Goal: Book appointment/travel/reservation

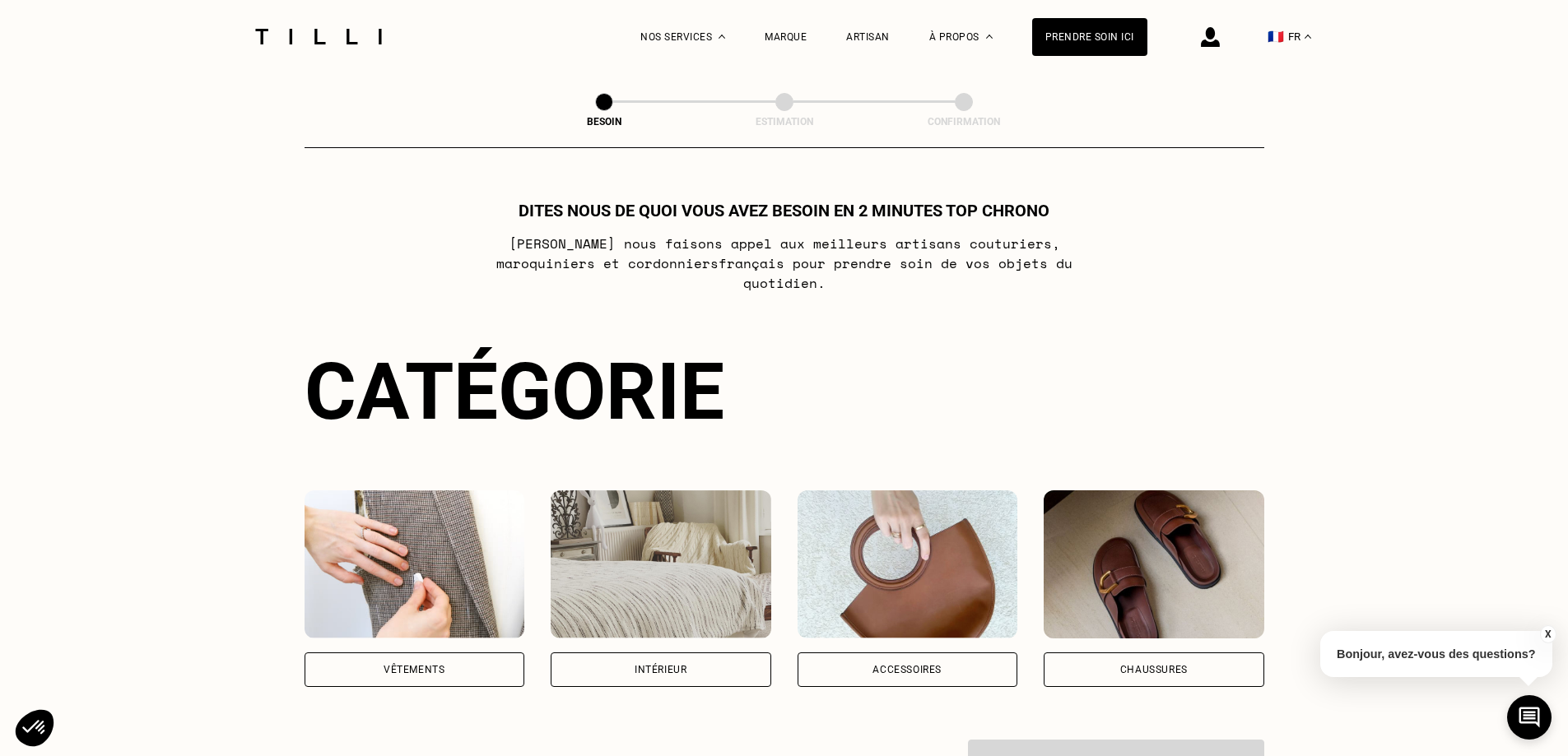
click at [401, 665] on div "Vêtements" at bounding box center [414, 670] width 61 height 10
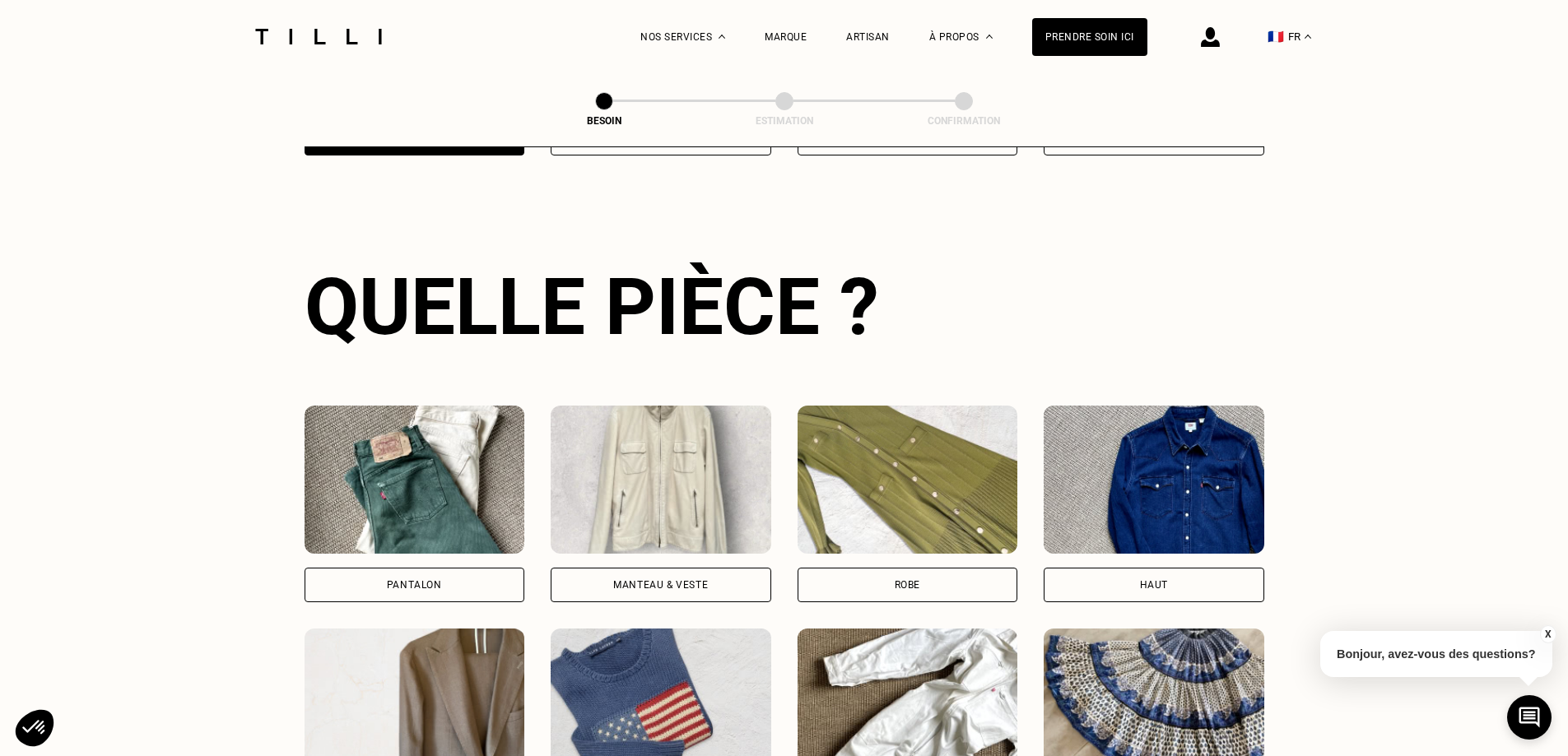
scroll to position [538, 0]
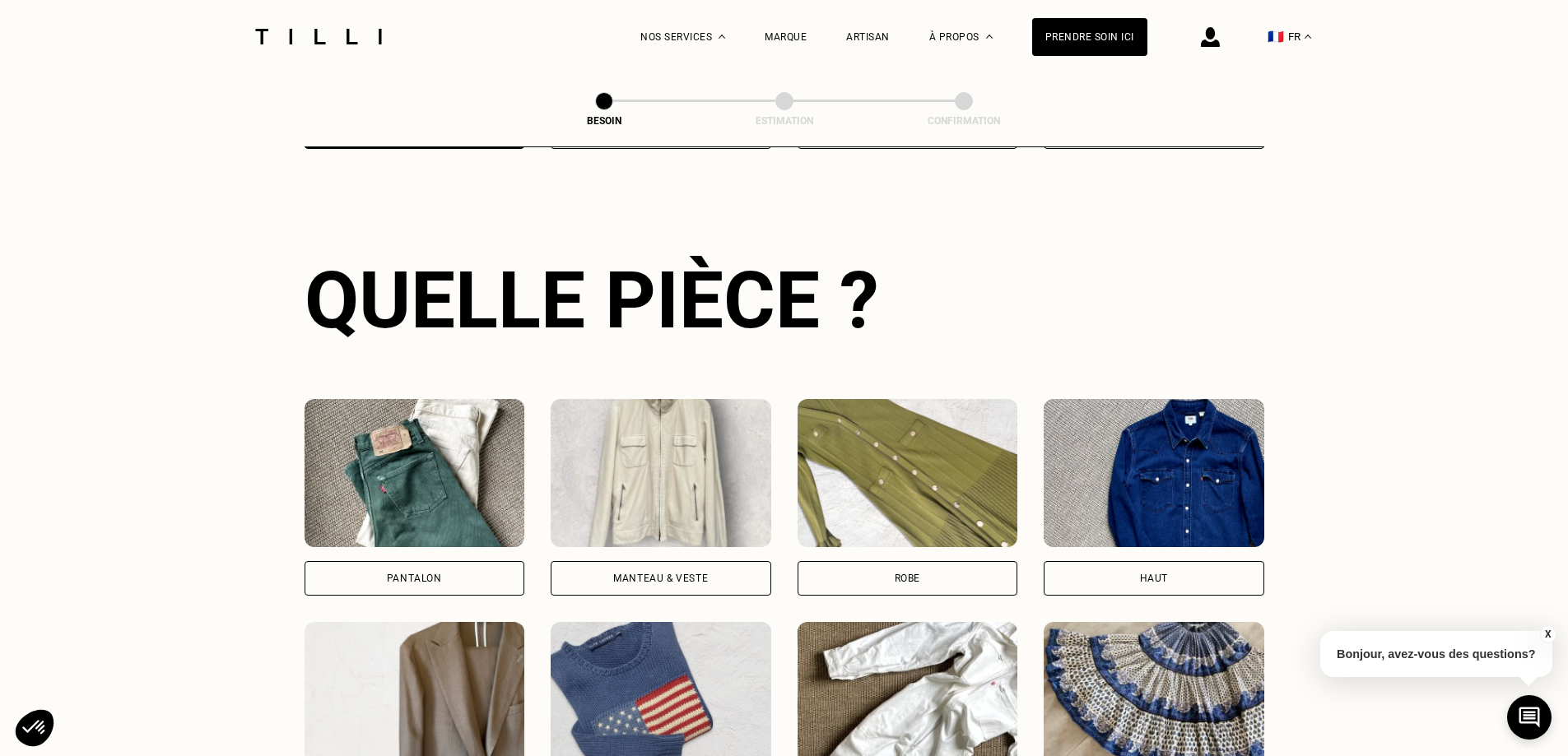
click at [916, 573] on div "Robe" at bounding box center [907, 578] width 26 height 10
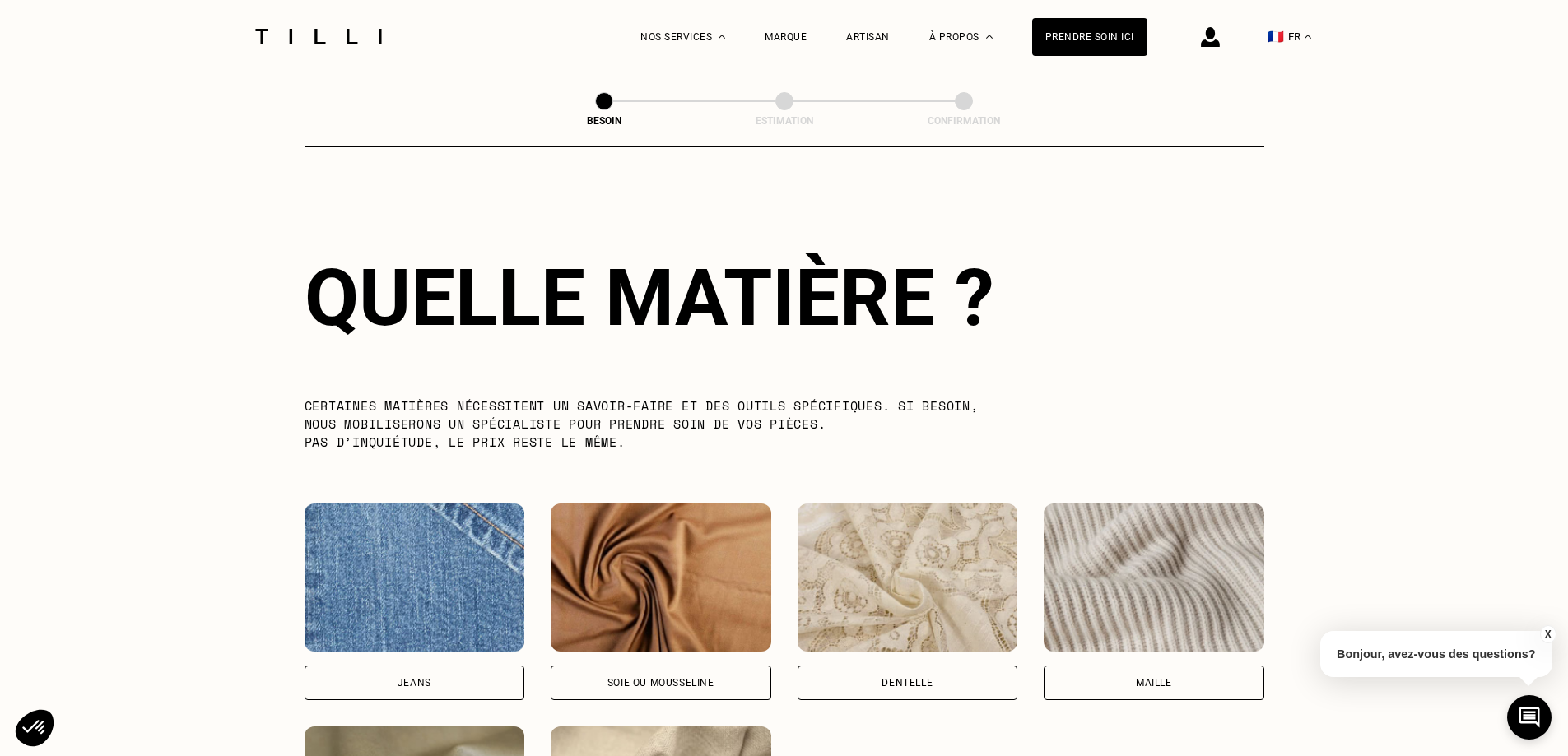
scroll to position [1901, 0]
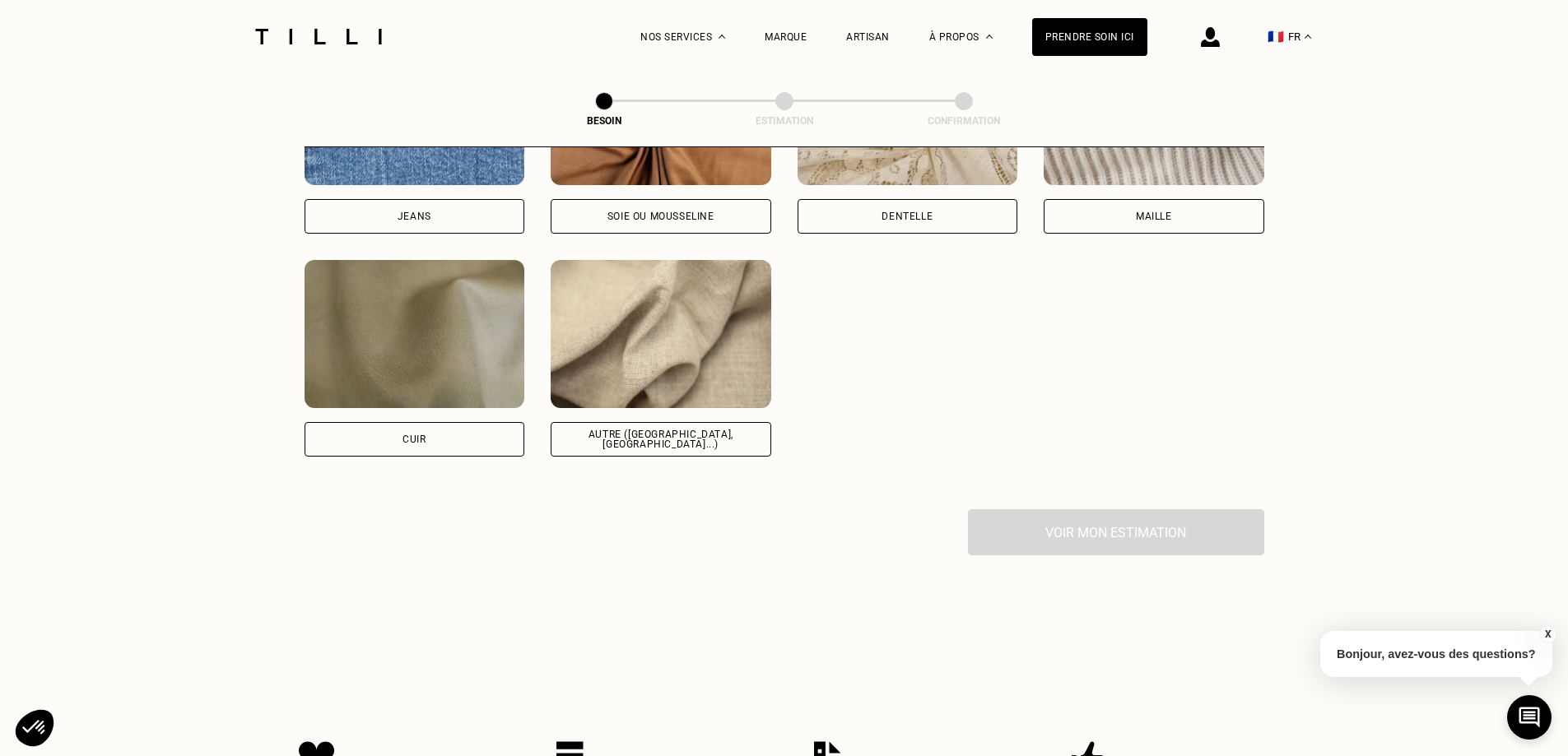
click at [611, 429] on div "Autre ([GEOGRAPHIC_DATA], [GEOGRAPHIC_DATA]...)" at bounding box center [662, 439] width 193 height 19
select select "FR"
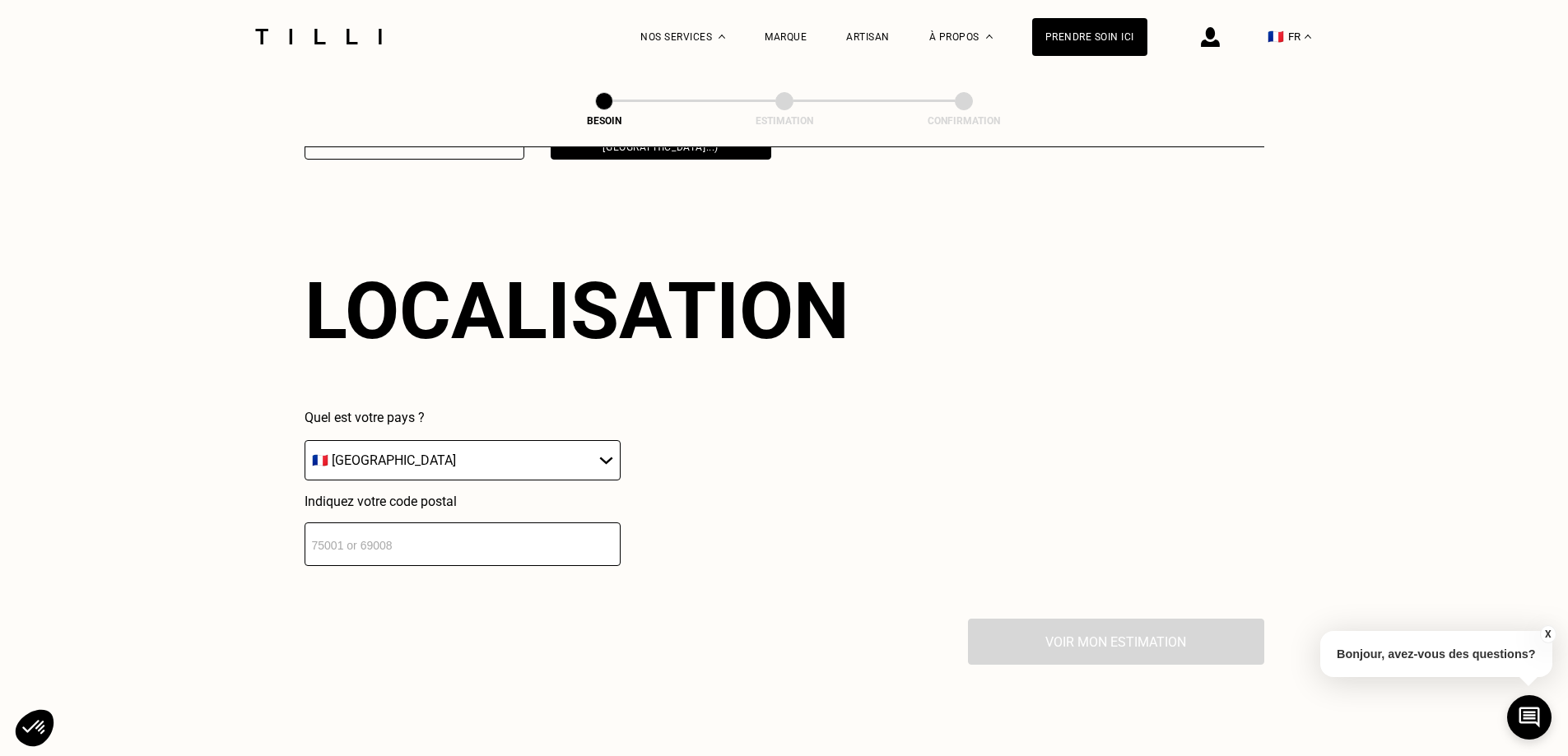
scroll to position [2213, 0]
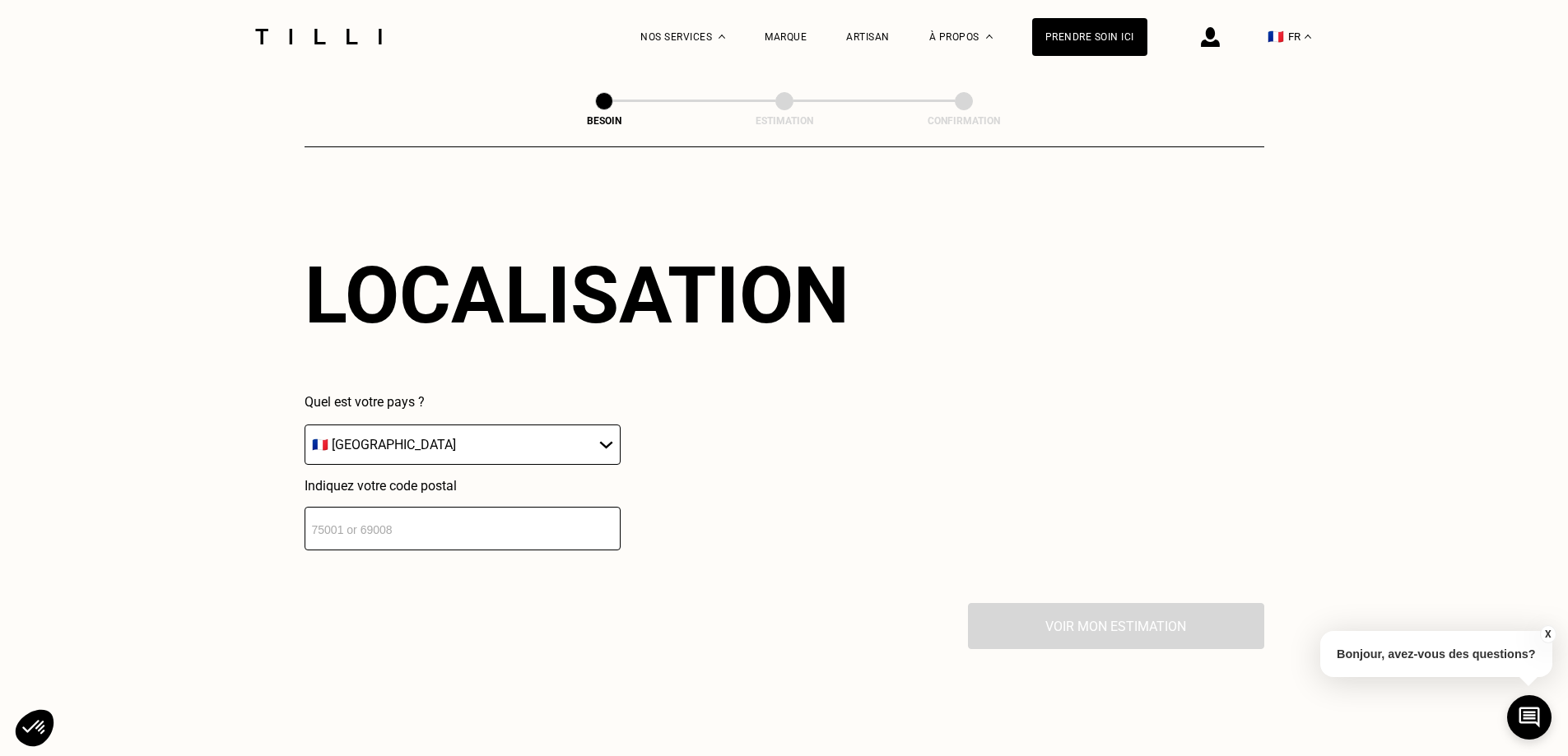
click at [520, 442] on select "🇩🇪 Allemagne 🇦🇹 Autriche 🇧🇪 Belgique 🇧🇬 Bulgarie 🇨🇾 Chypre 🇭🇷 Croatie 🇩🇰 Danema…" at bounding box center [462, 444] width 316 height 40
click at [462, 525] on input "number" at bounding box center [462, 529] width 316 height 44
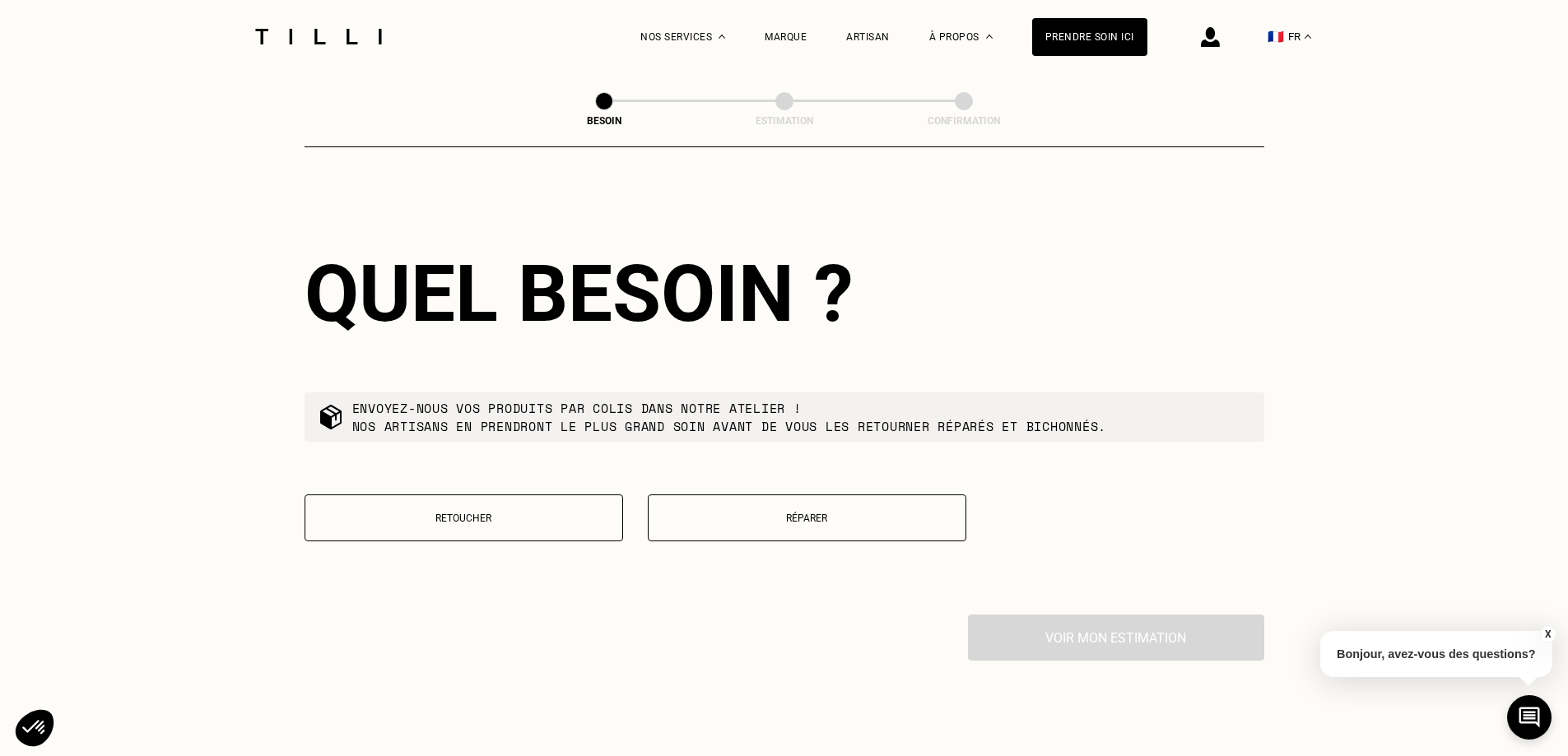
scroll to position [2622, 0]
type input "93360"
click at [509, 512] on p "Retoucher" at bounding box center [464, 518] width 301 height 11
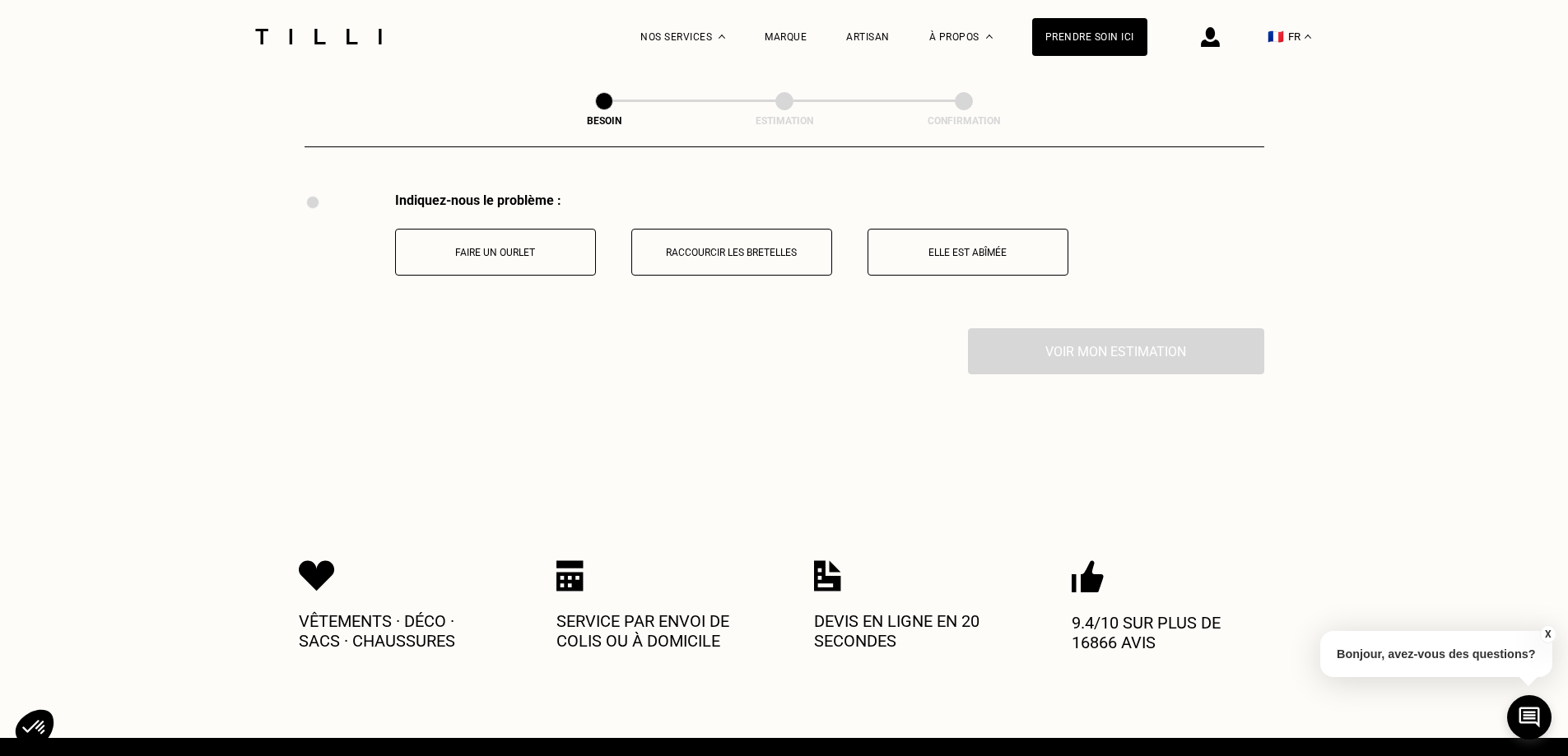
scroll to position [3044, 0]
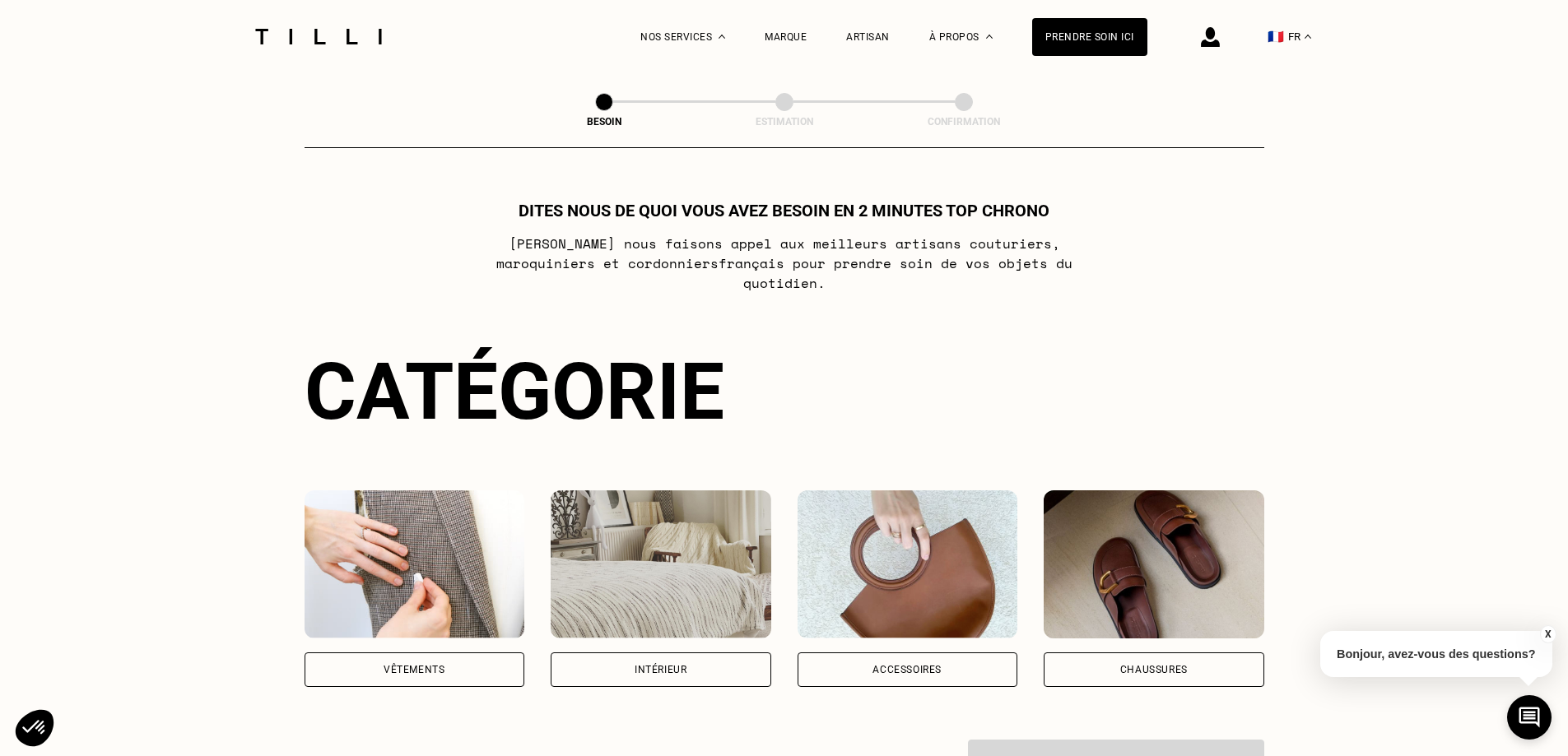
click at [385, 665] on div "Vêtements" at bounding box center [414, 670] width 61 height 10
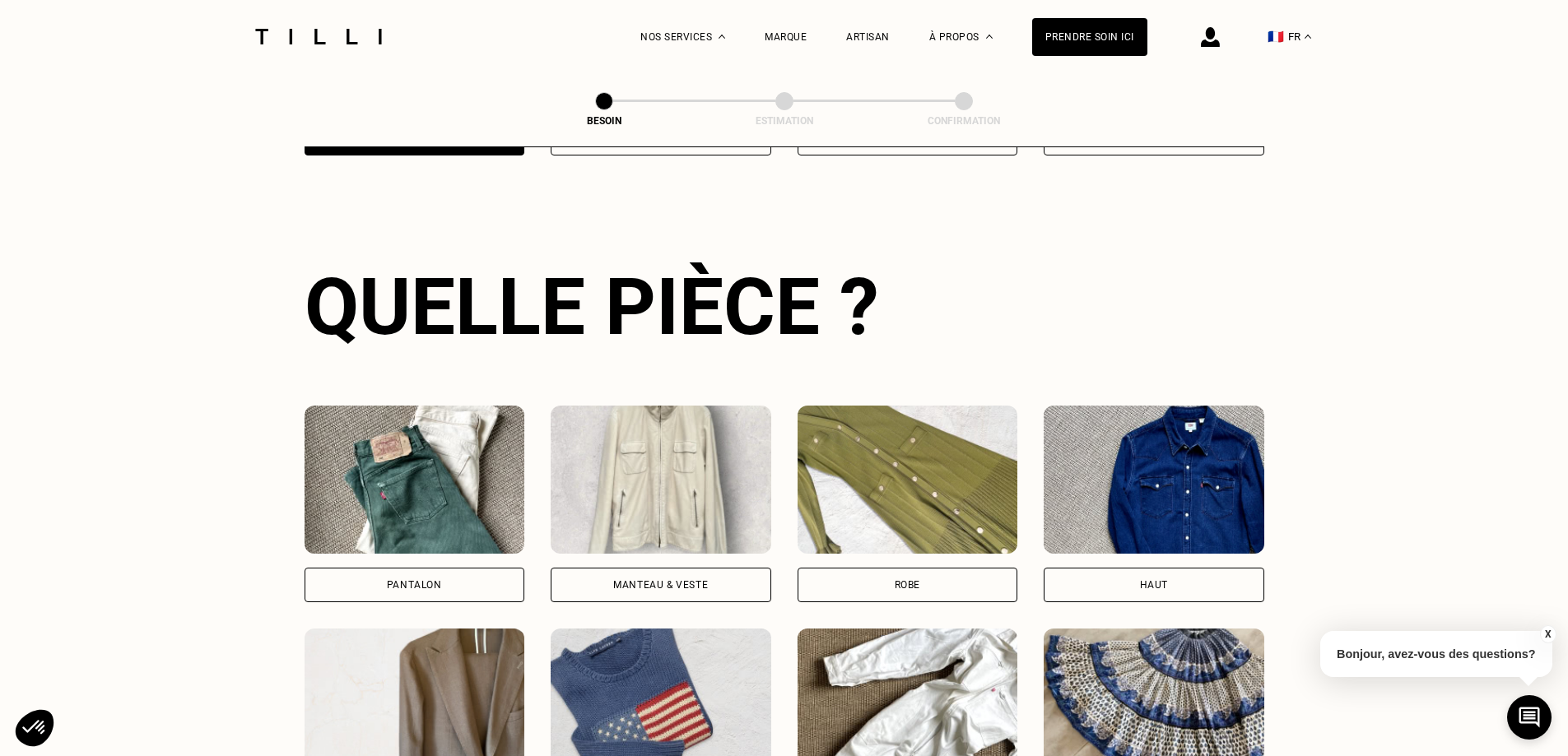
scroll to position [538, 0]
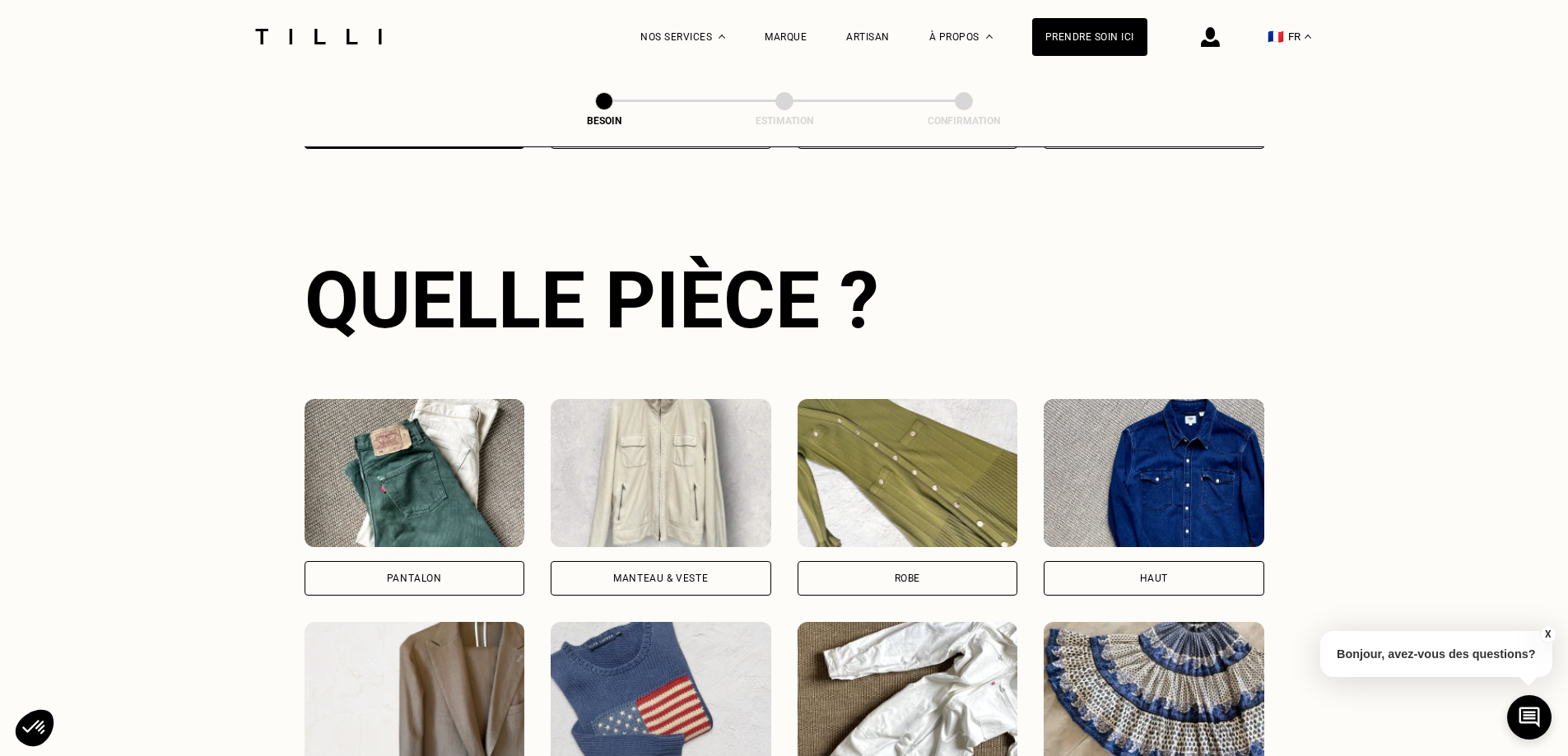
click at [829, 561] on div "Robe" at bounding box center [908, 578] width 221 height 34
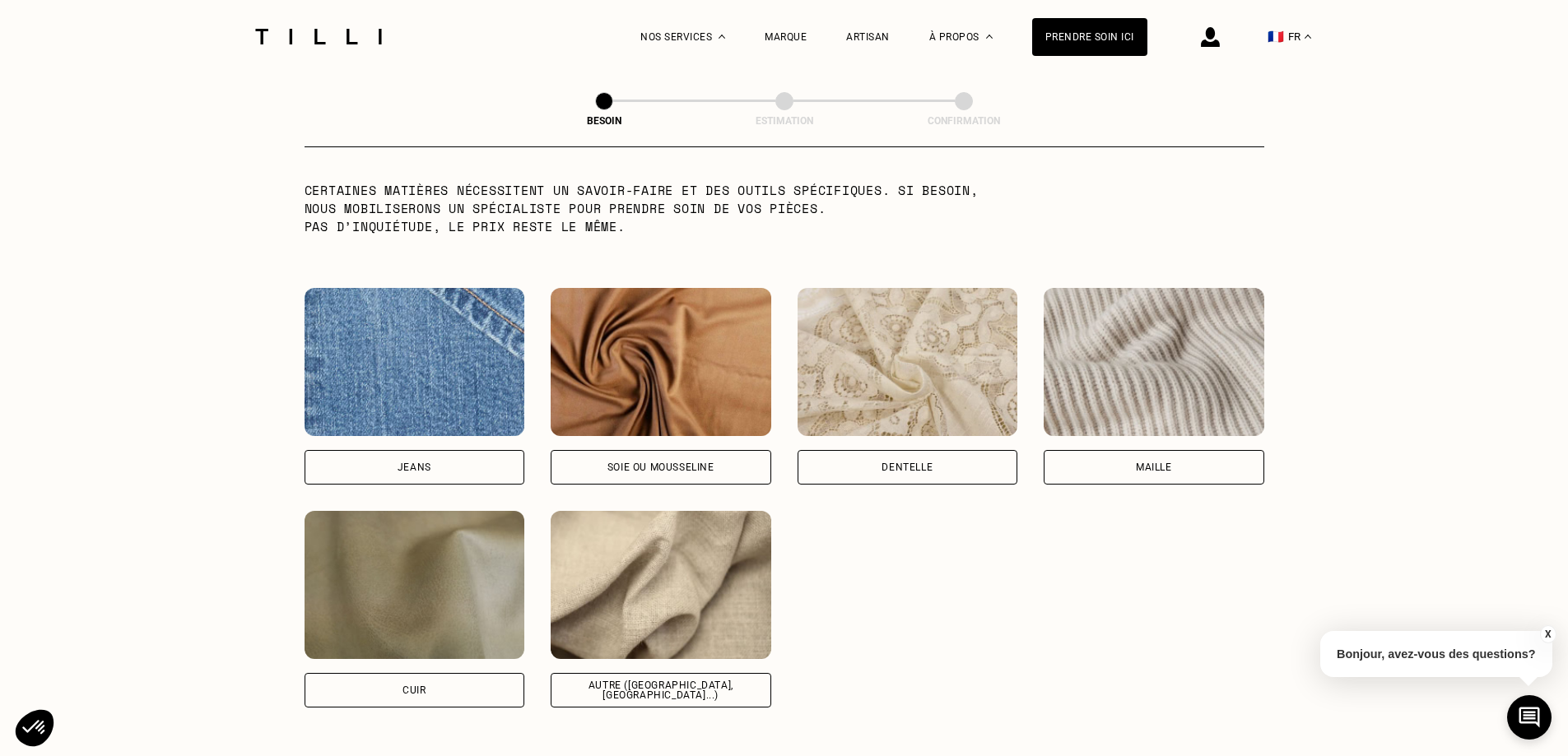
scroll to position [1651, 0]
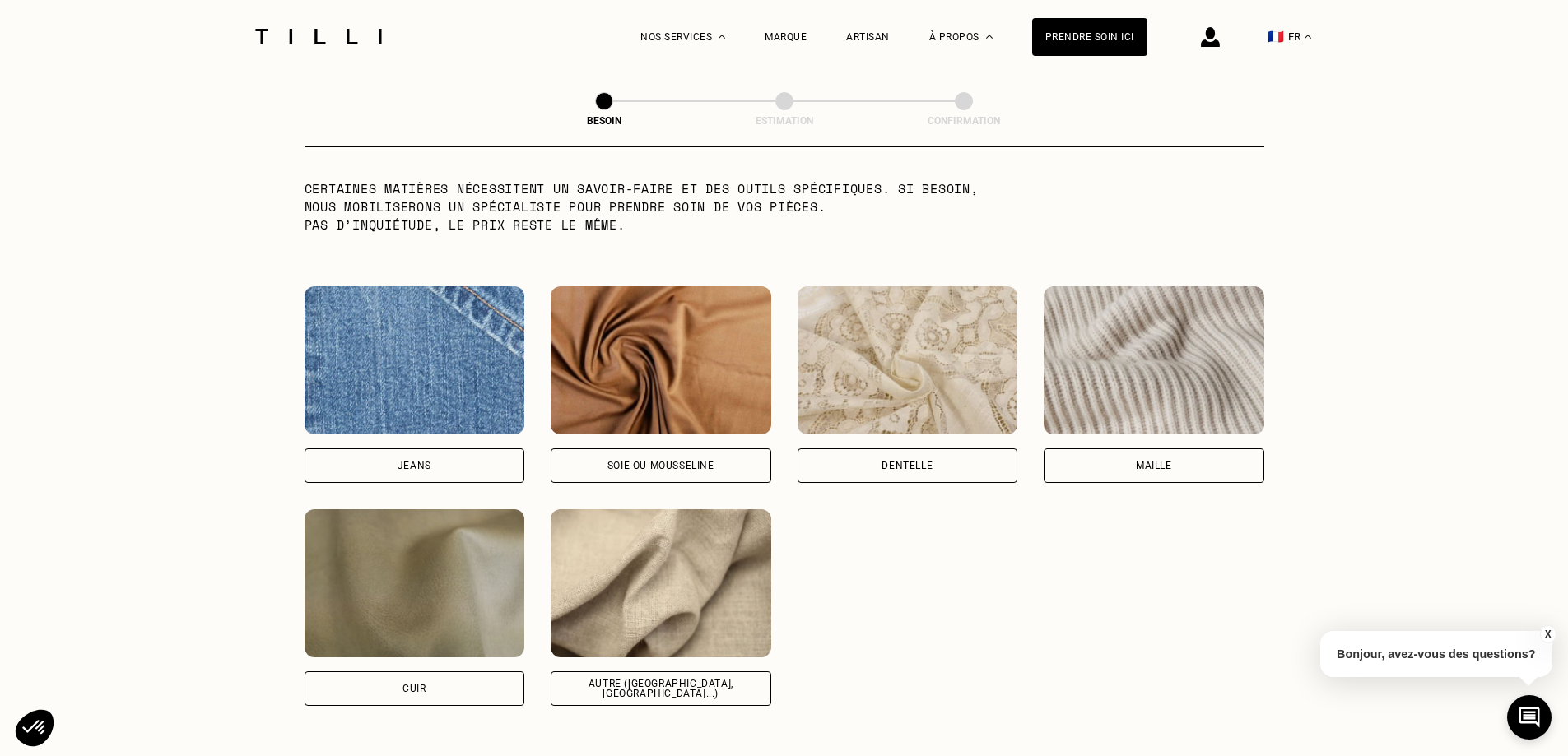
click at [702, 683] on div "Autre ([GEOGRAPHIC_DATA], [GEOGRAPHIC_DATA]...)" at bounding box center [662, 688] width 221 height 34
select select "FR"
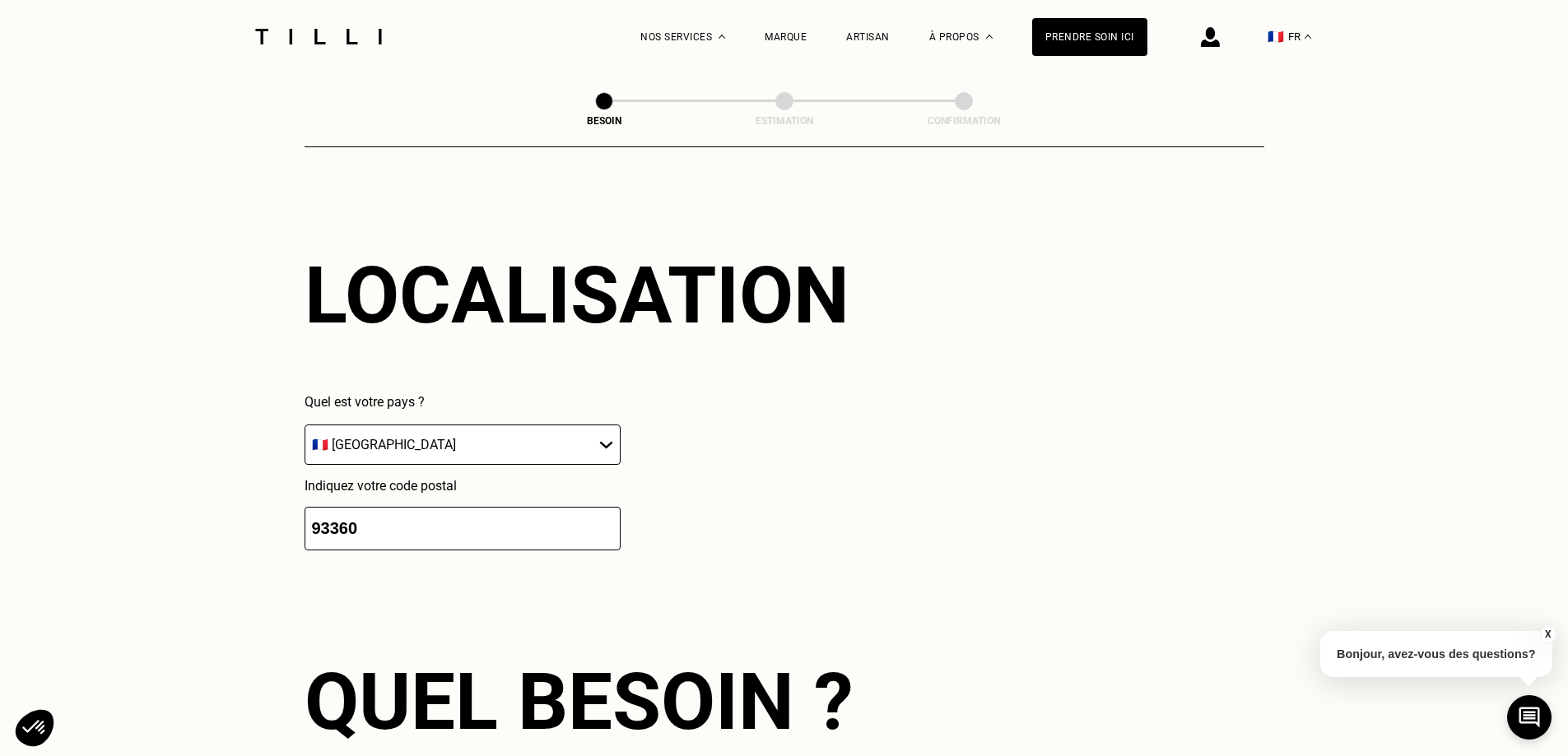
scroll to position [2680, 0]
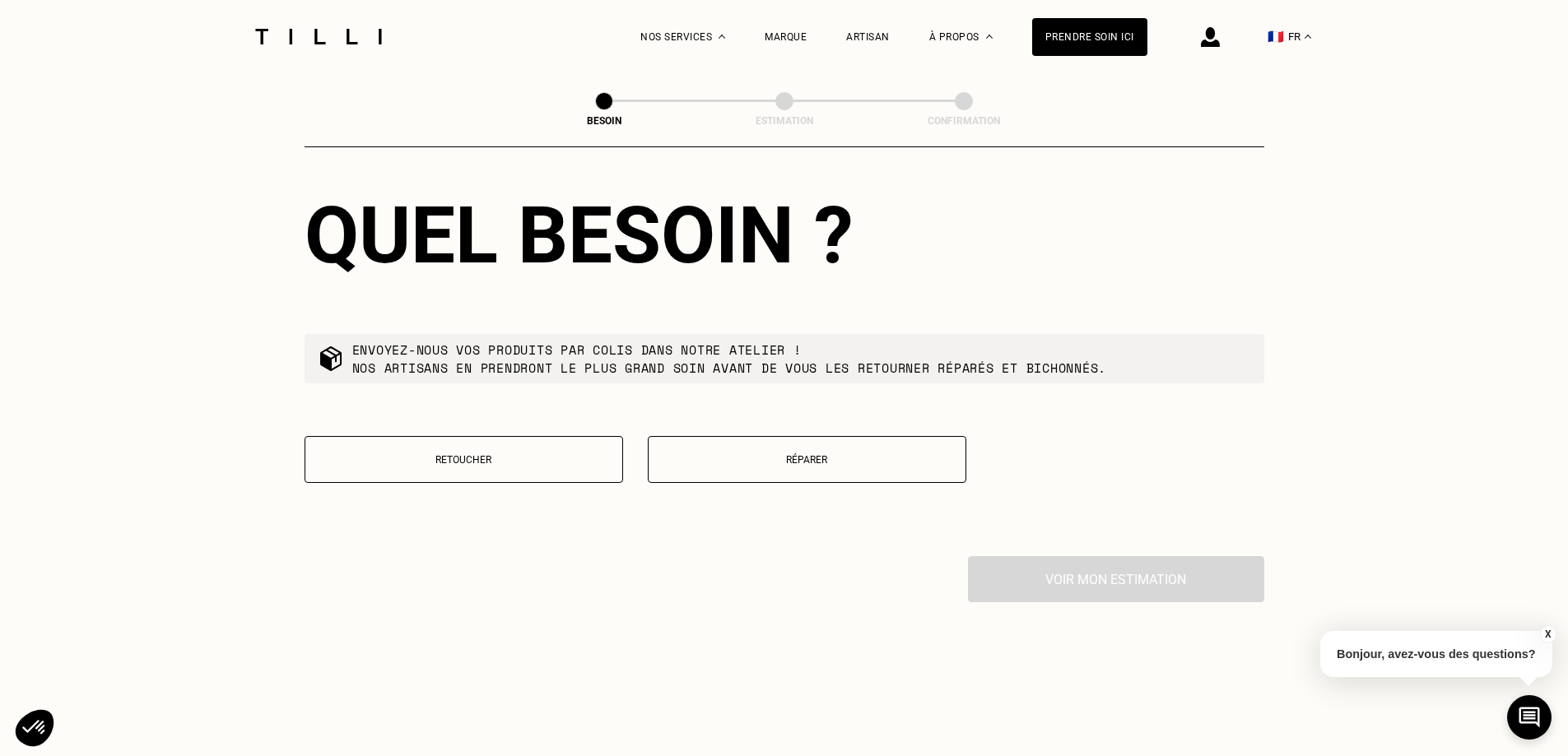
click at [668, 442] on button "Réparer" at bounding box center [806, 459] width 318 height 47
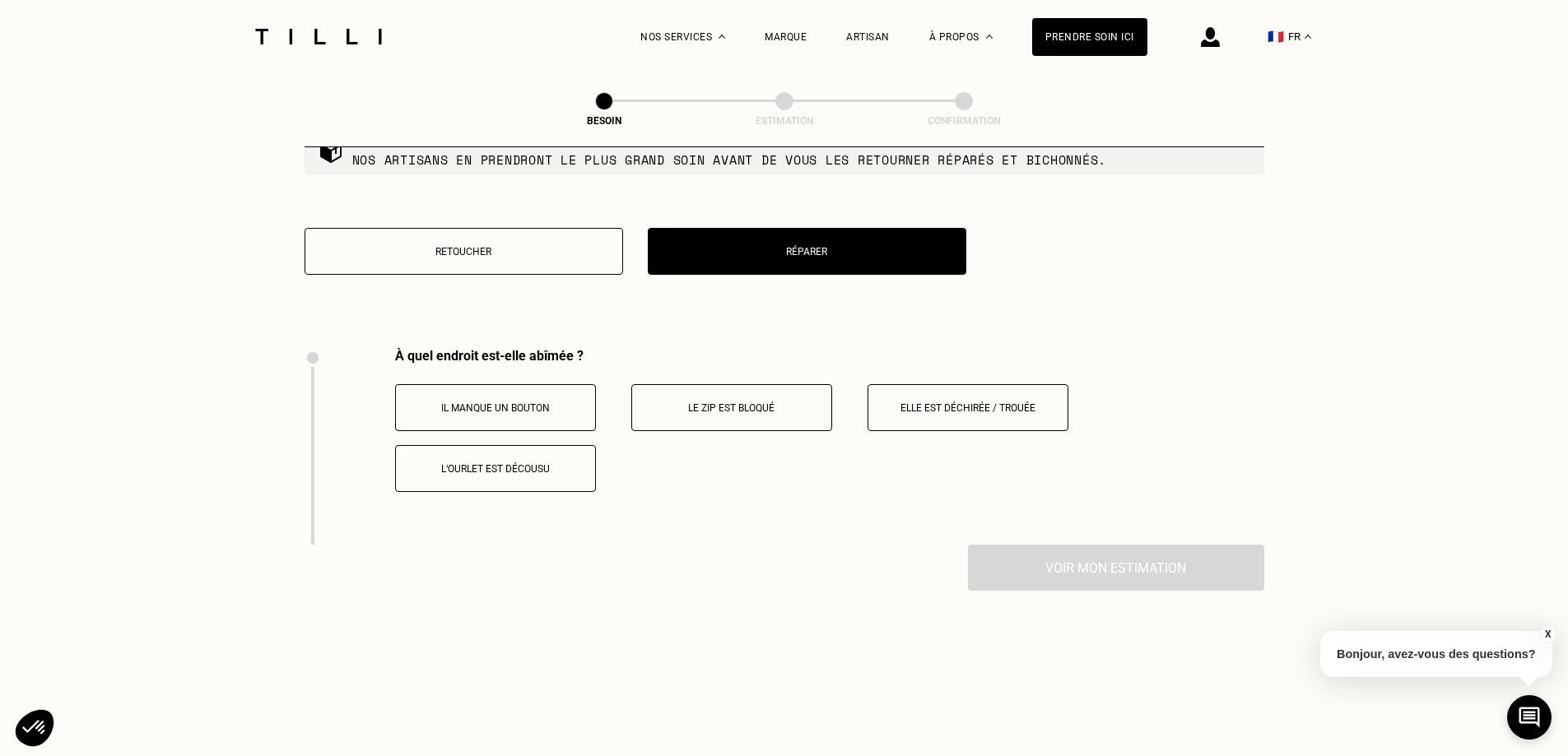
scroll to position [2826, 0]
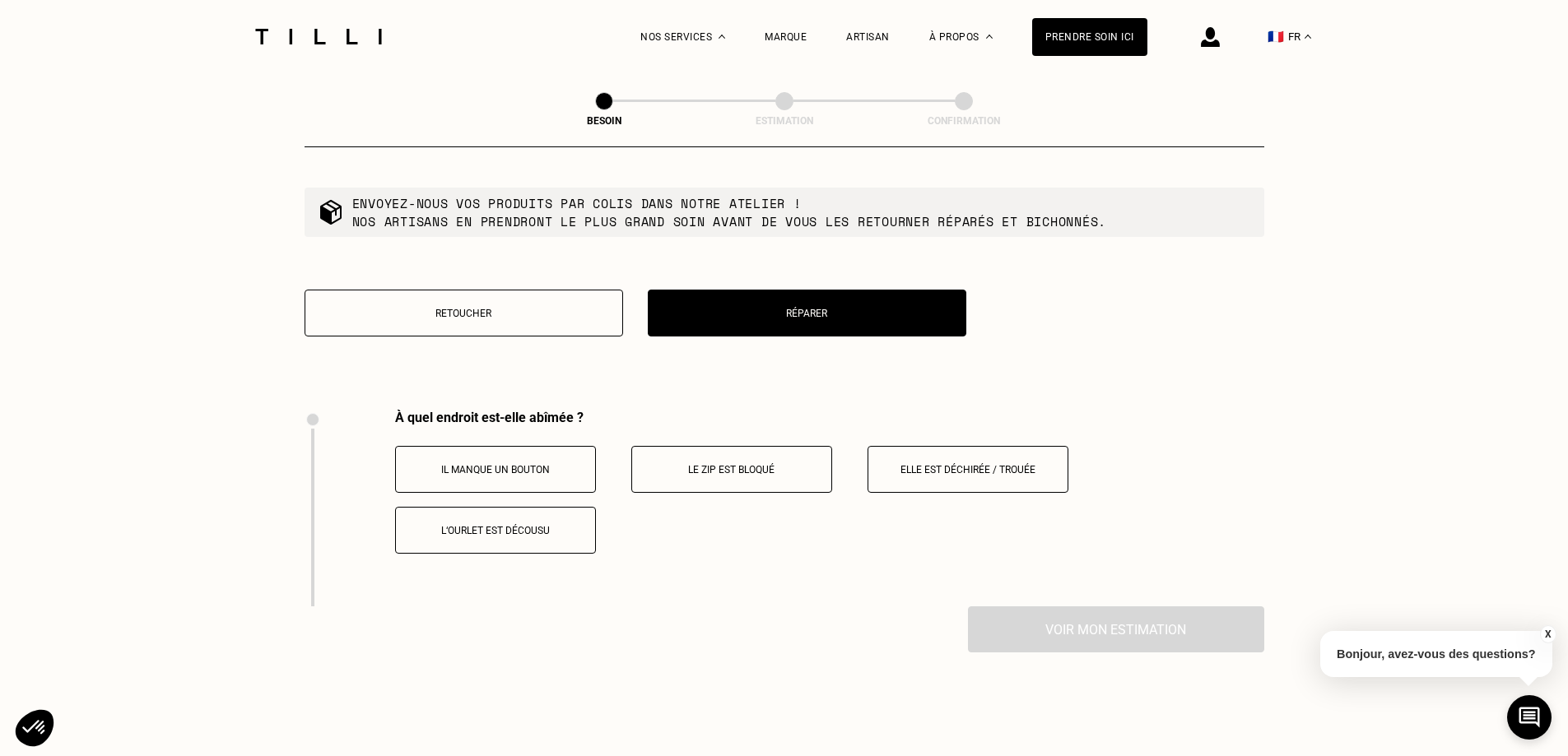
click at [568, 289] on button "Retoucher" at bounding box center [463, 313] width 318 height 47
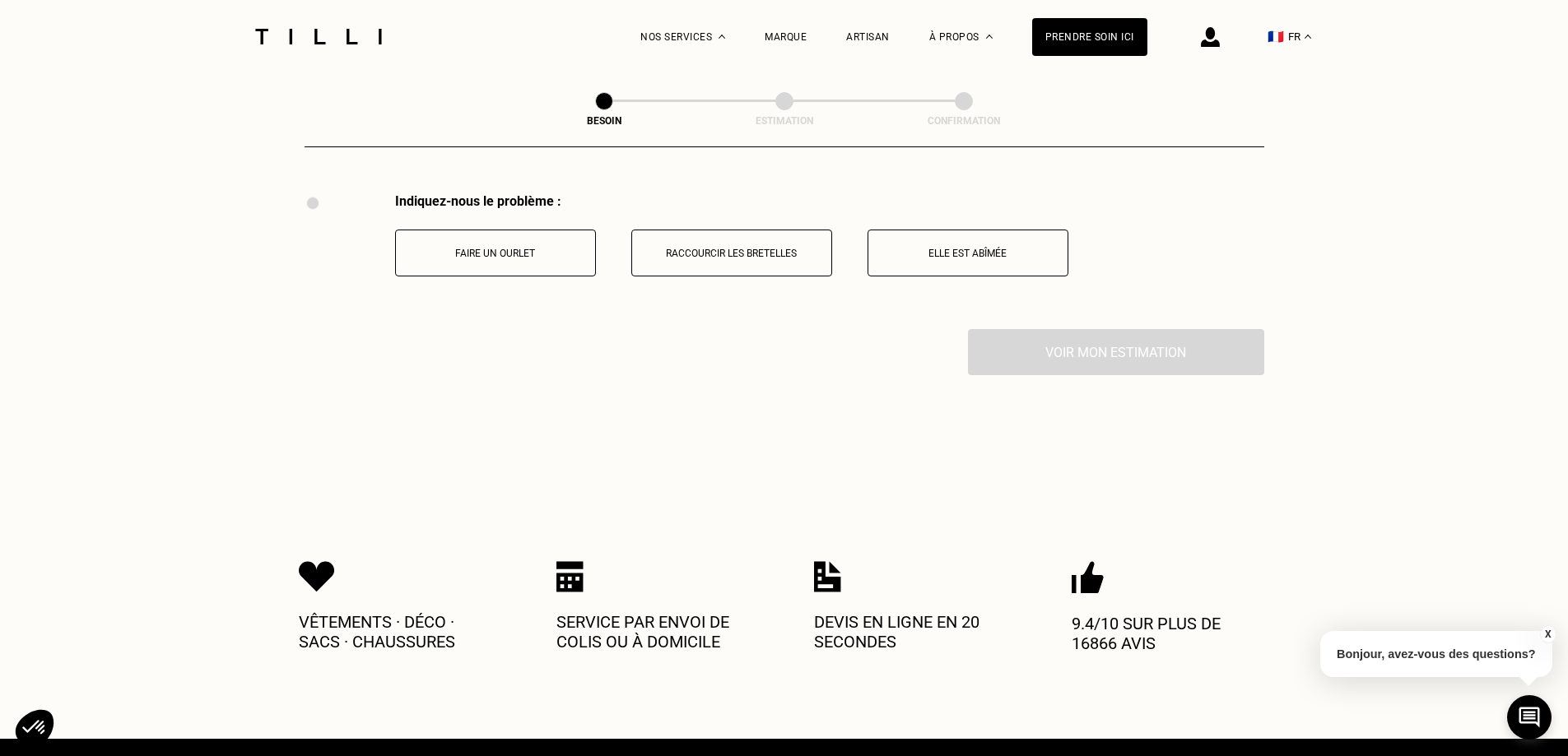
scroll to position [3044, 0]
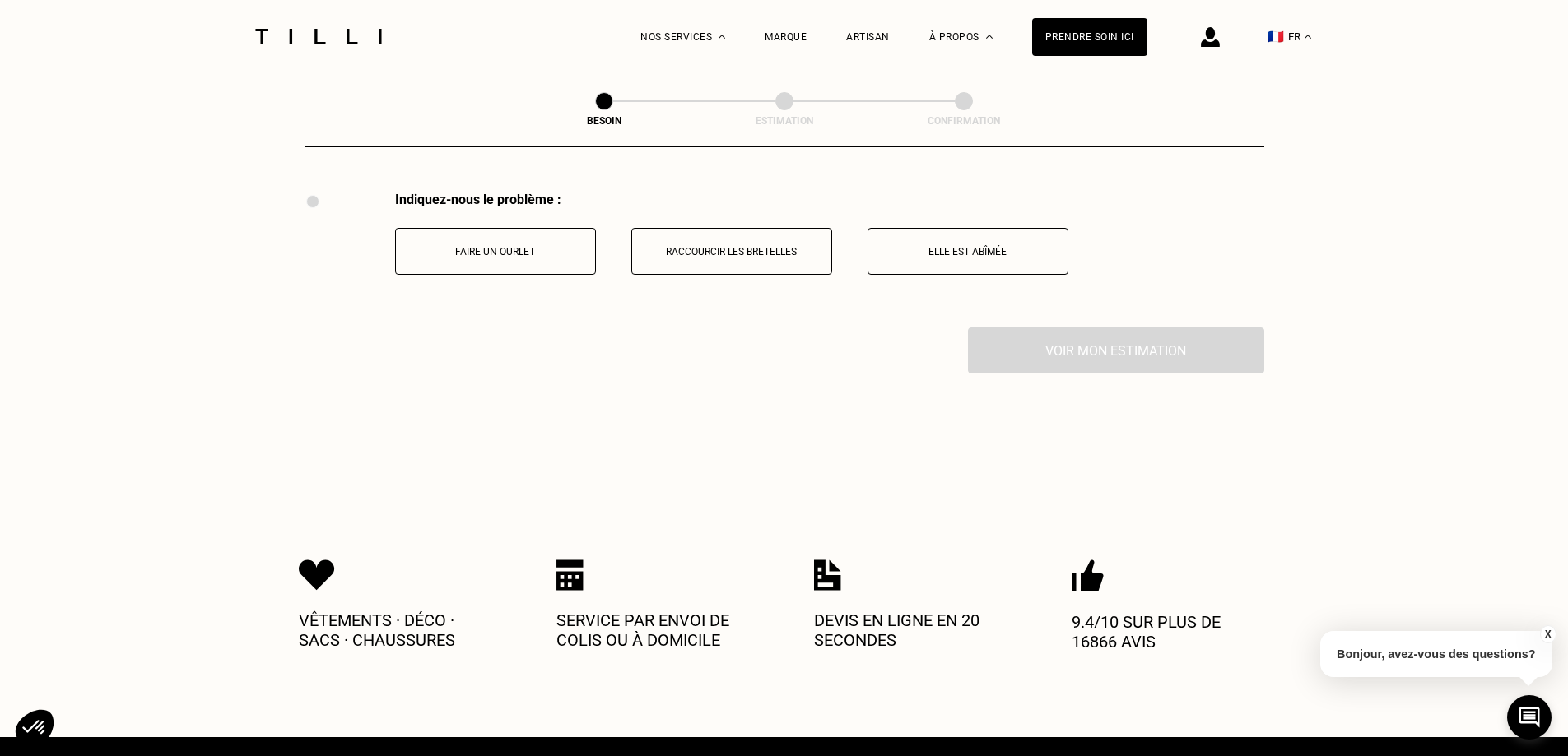
click at [695, 246] on p "Raccourcir les bretelles" at bounding box center [731, 251] width 183 height 11
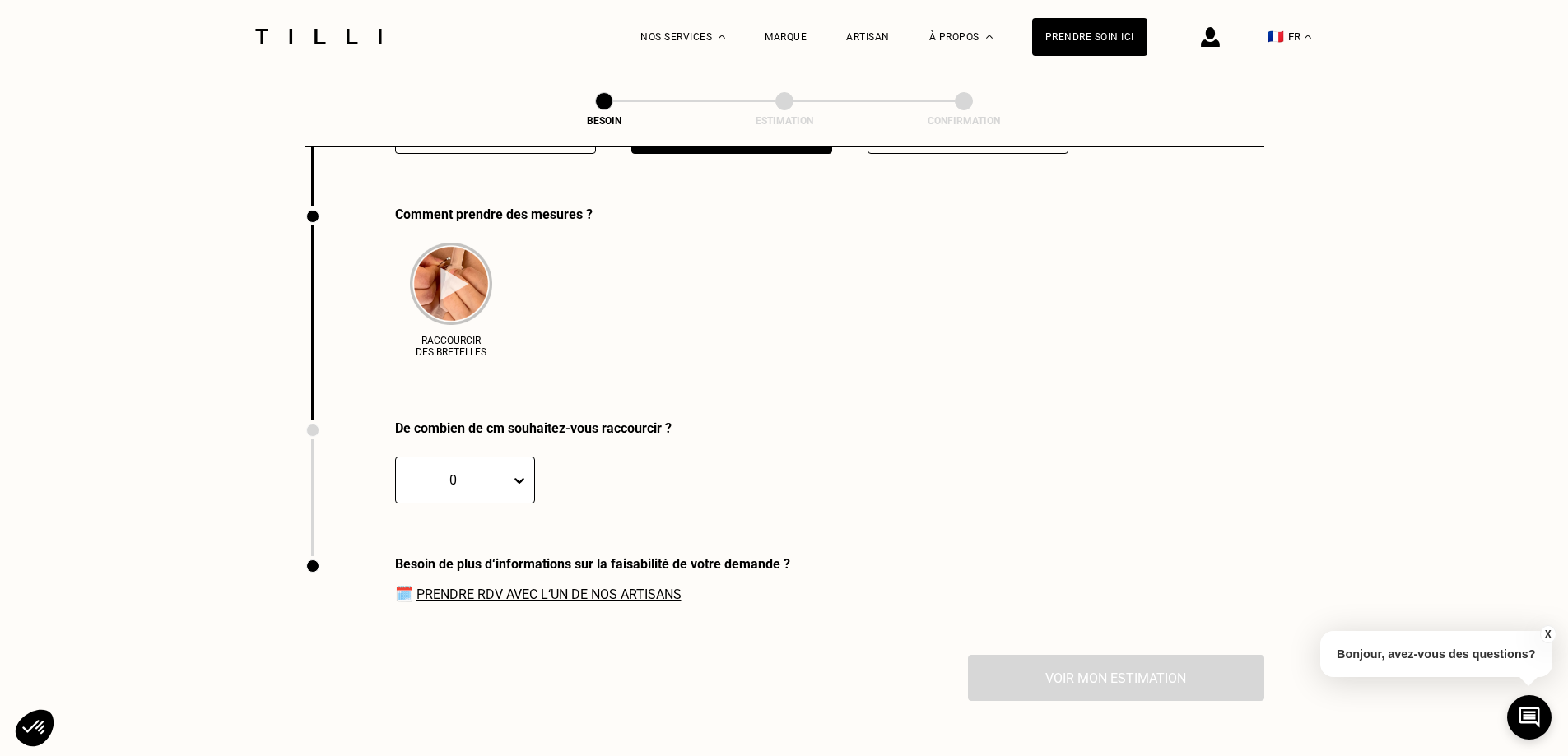
scroll to position [3180, 0]
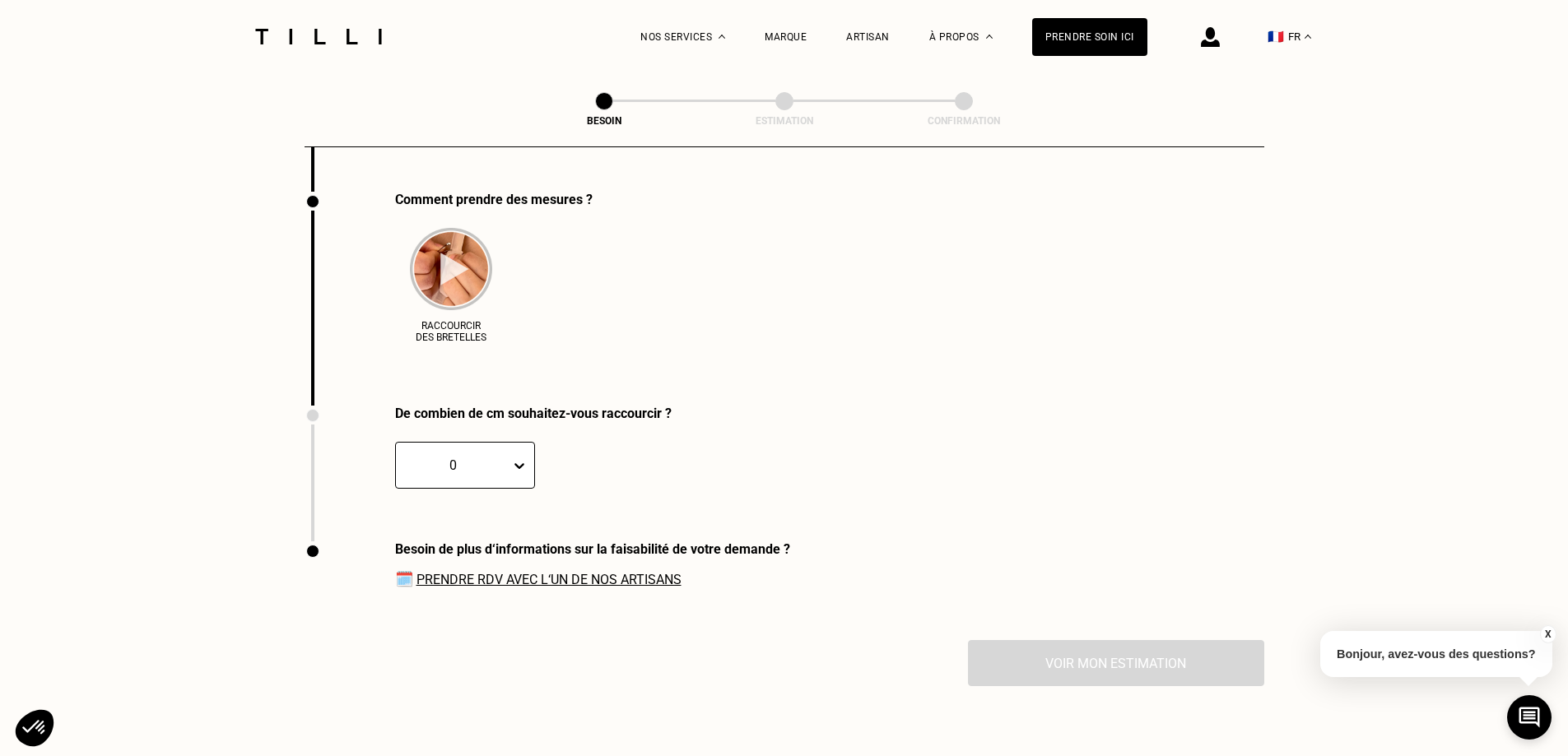
click at [456, 264] on img at bounding box center [451, 269] width 83 height 83
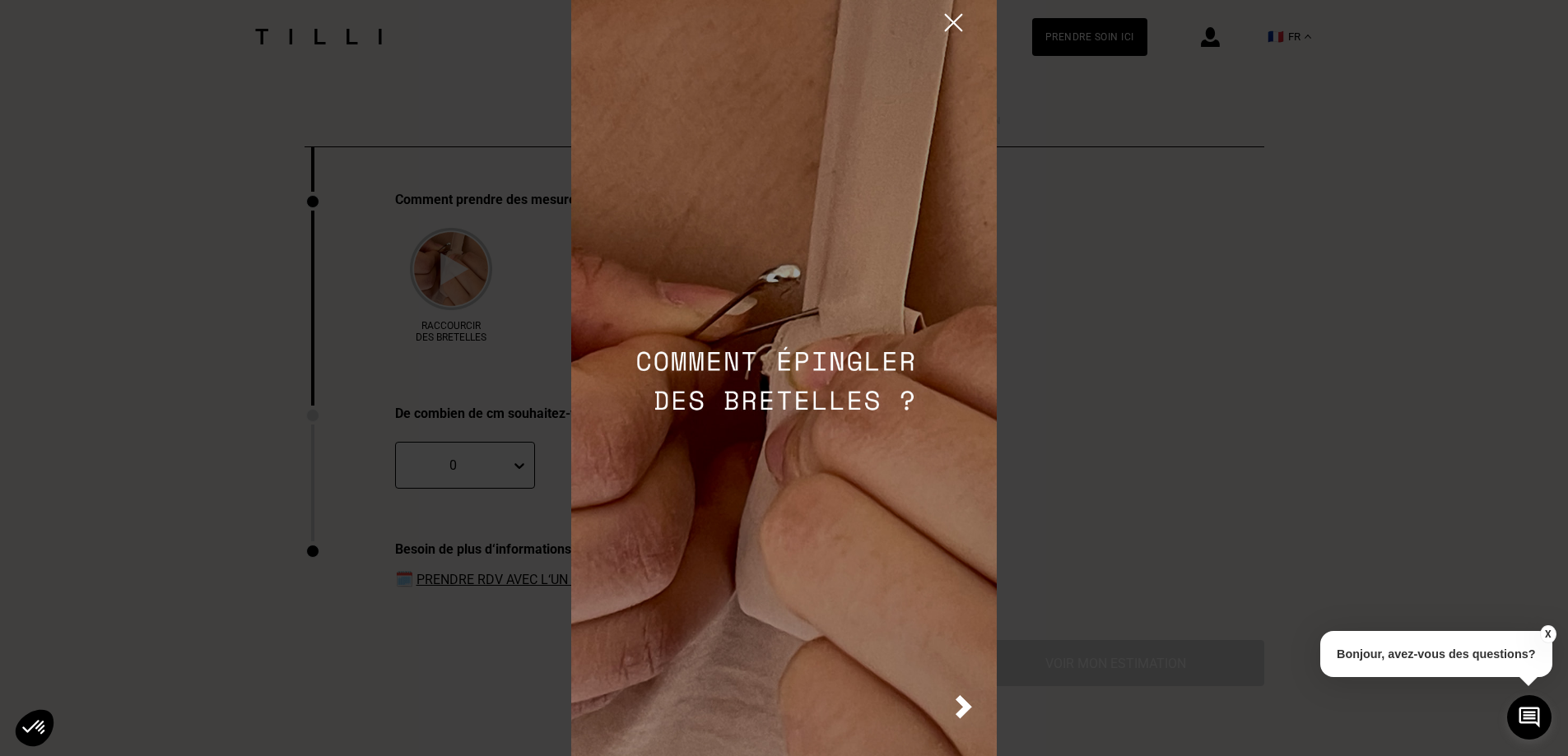
click at [766, 371] on img at bounding box center [784, 378] width 426 height 756
click at [943, 21] on img at bounding box center [953, 22] width 29 height 29
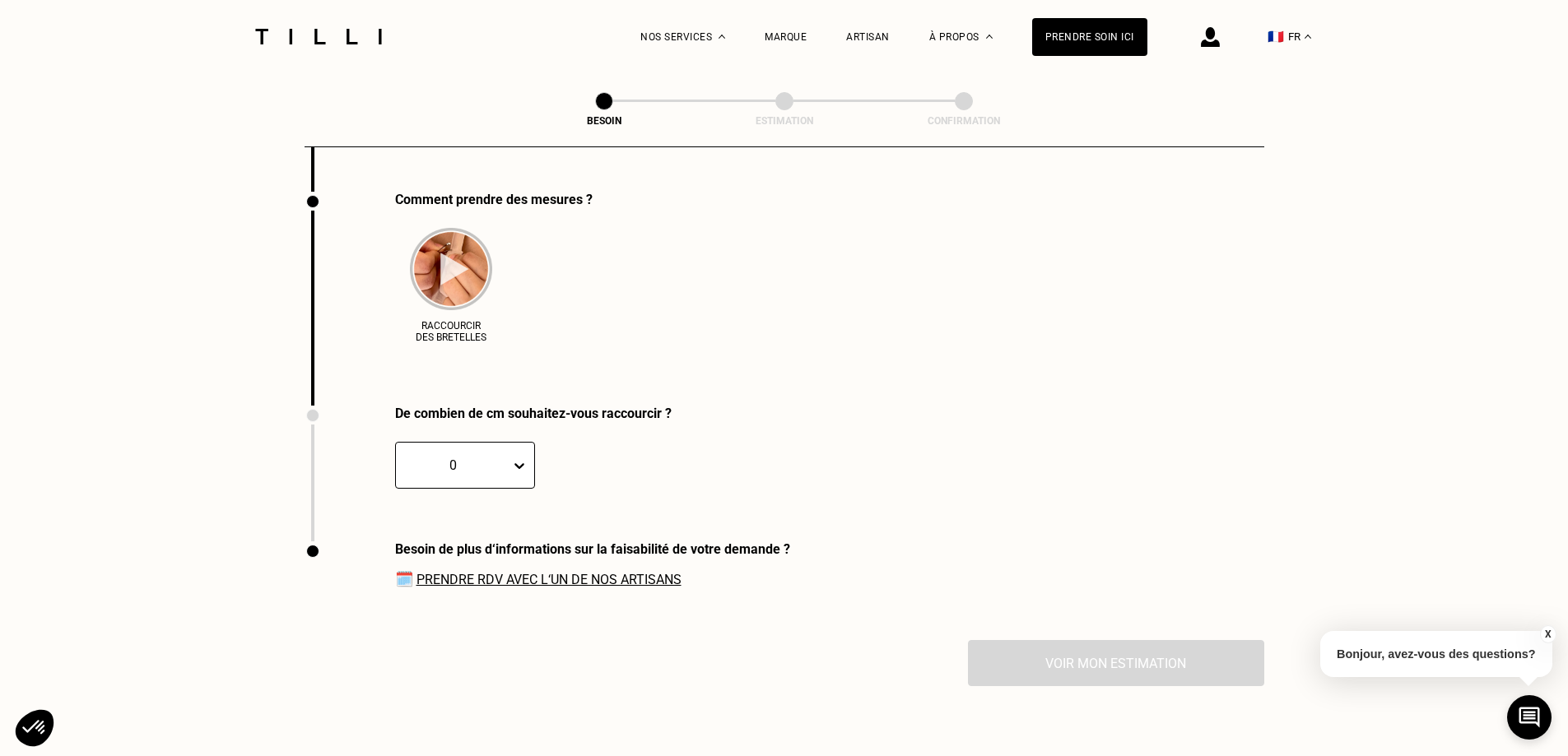
click at [511, 576] on link "Prendre RDV avec l‘un de nos artisans" at bounding box center [549, 580] width 265 height 16
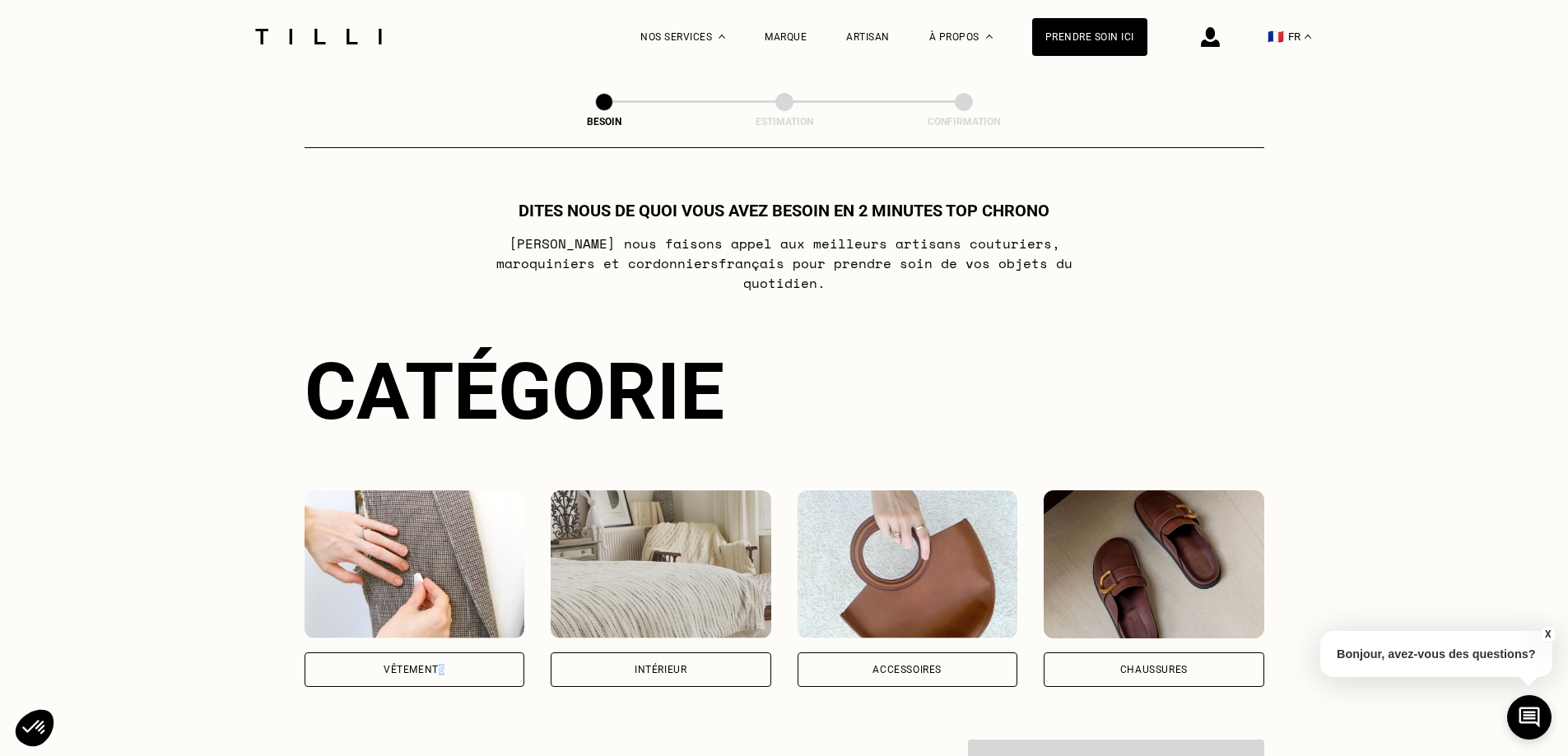
click at [436, 653] on div "Vêtements" at bounding box center [415, 670] width 221 height 34
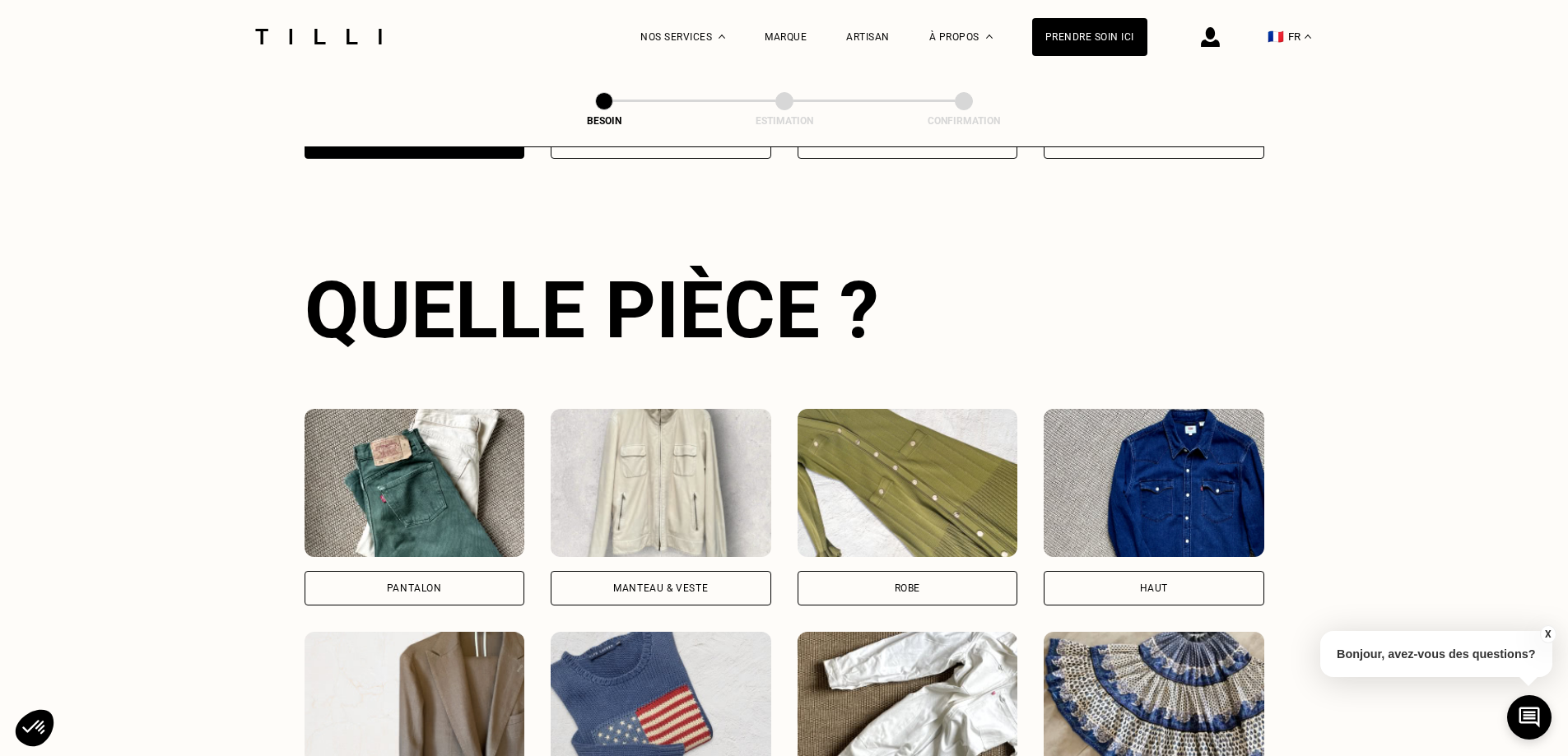
scroll to position [538, 0]
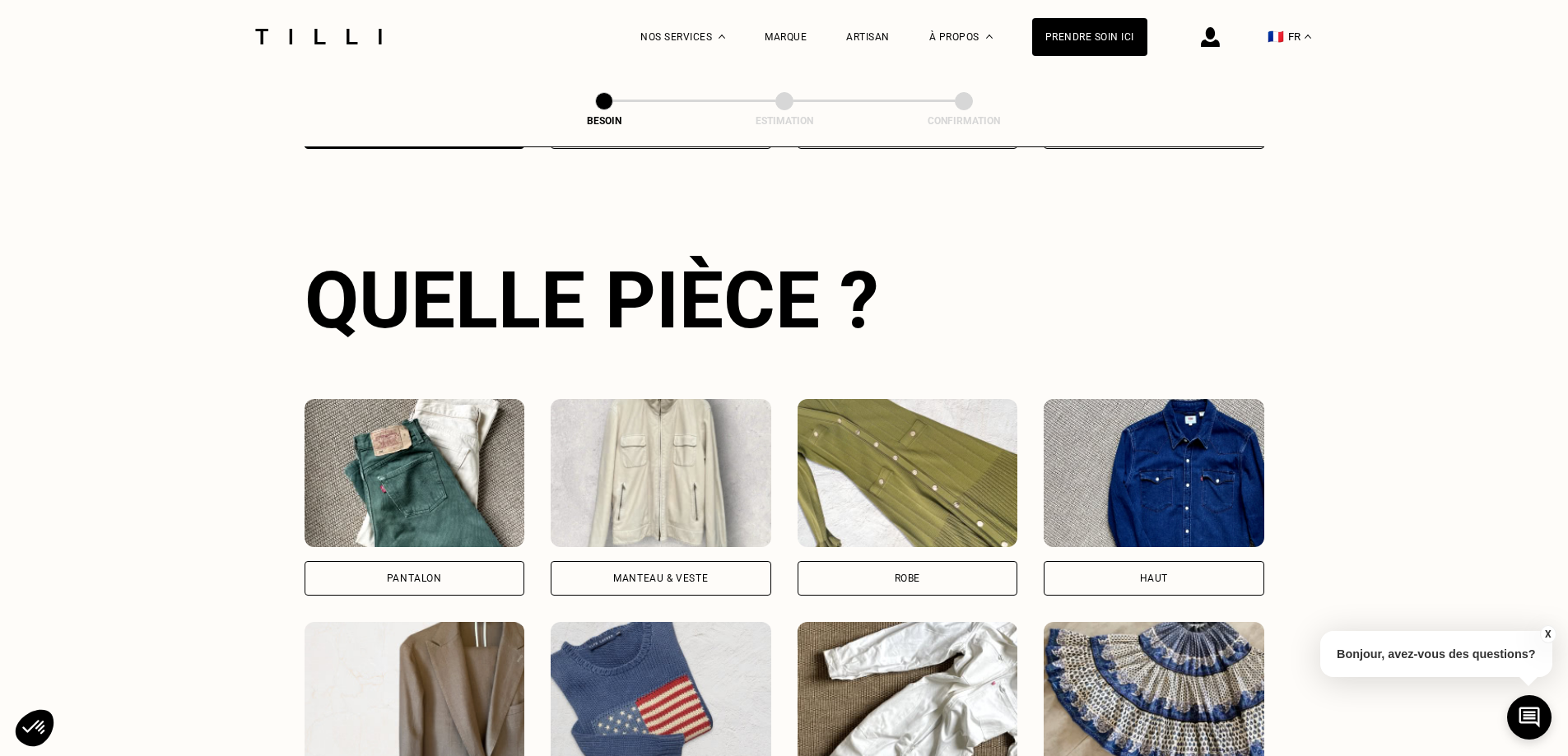
click at [910, 561] on div "Robe" at bounding box center [908, 578] width 221 height 34
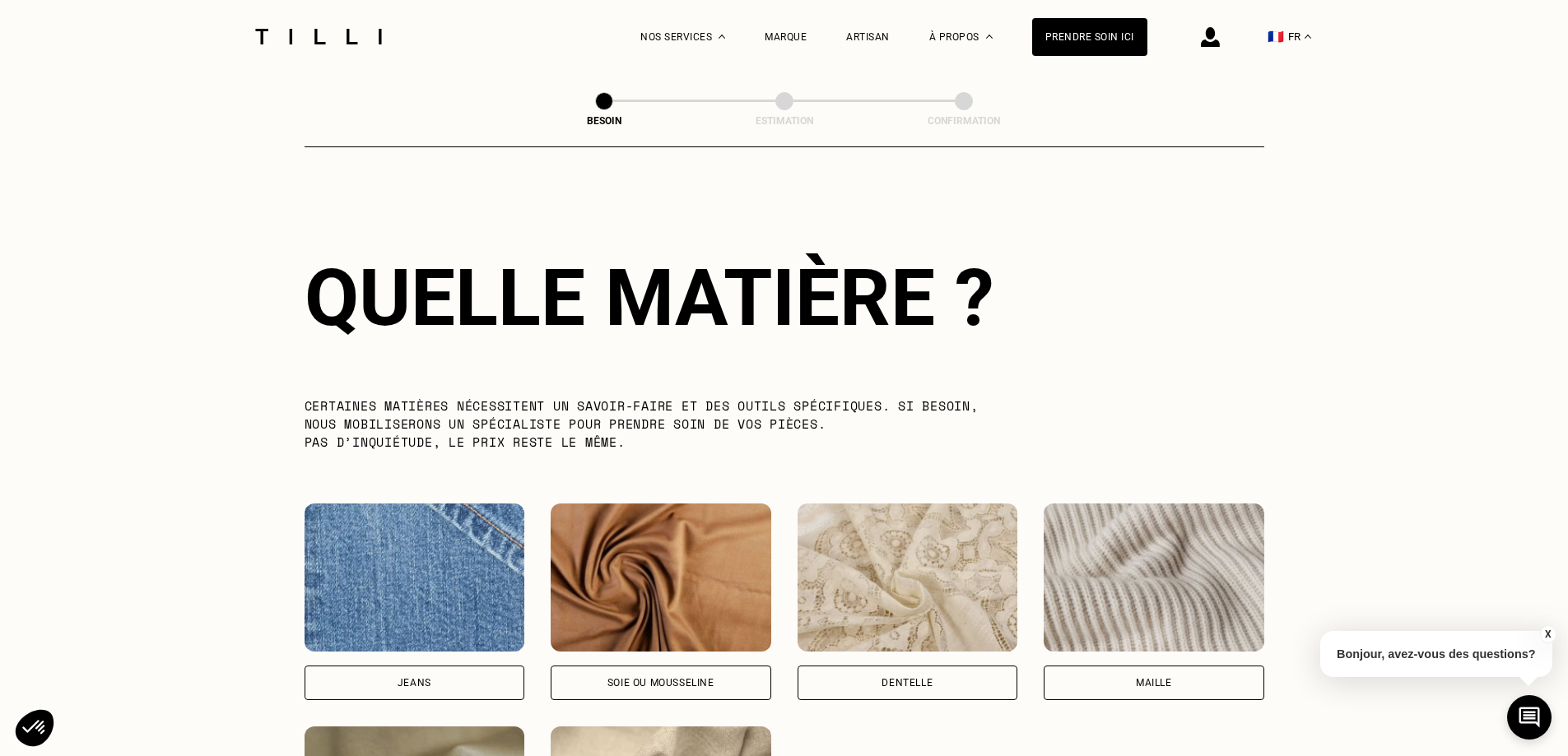
scroll to position [1901, 0]
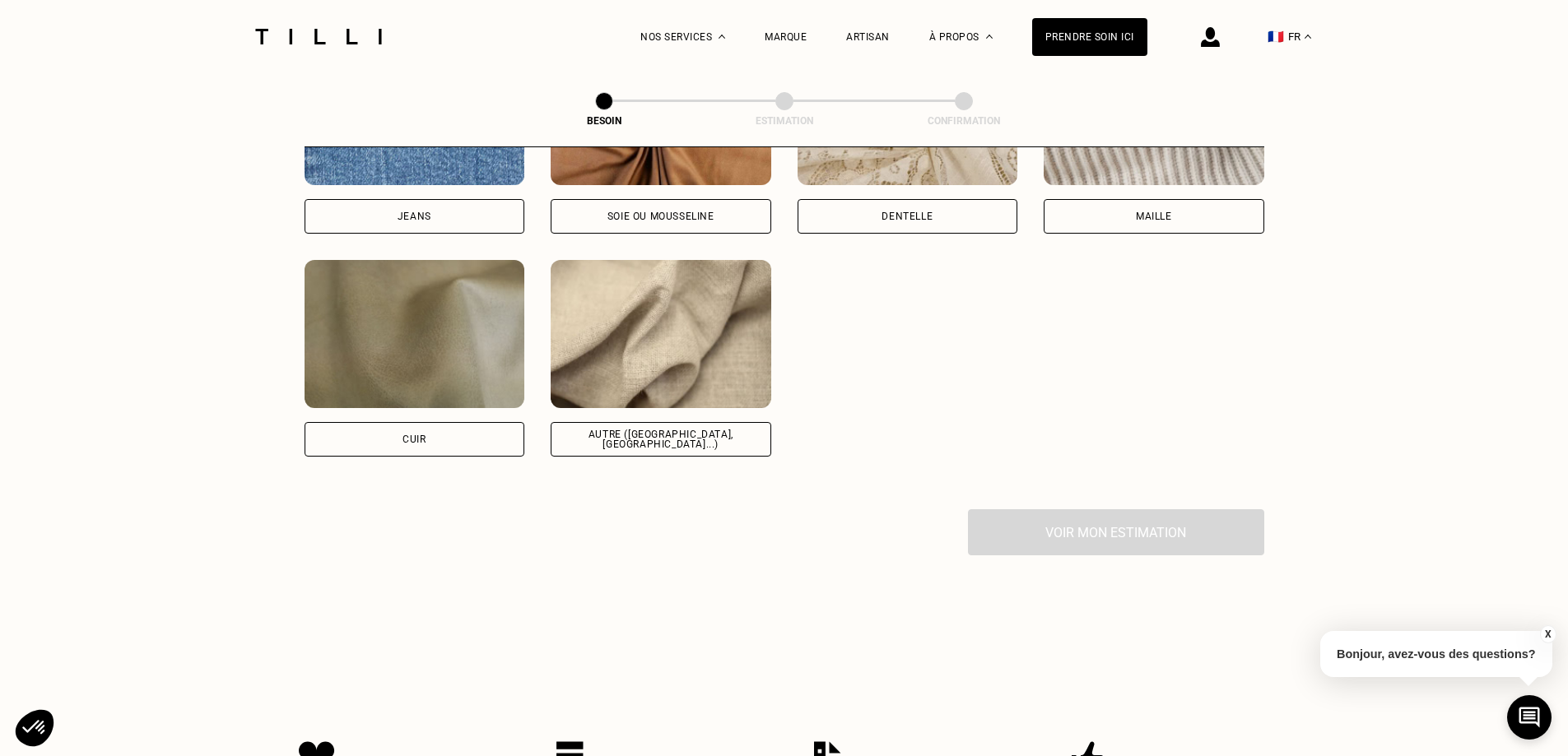
click at [699, 433] on div "Autre ([GEOGRAPHIC_DATA], [GEOGRAPHIC_DATA]...)" at bounding box center [662, 439] width 221 height 34
select select "FR"
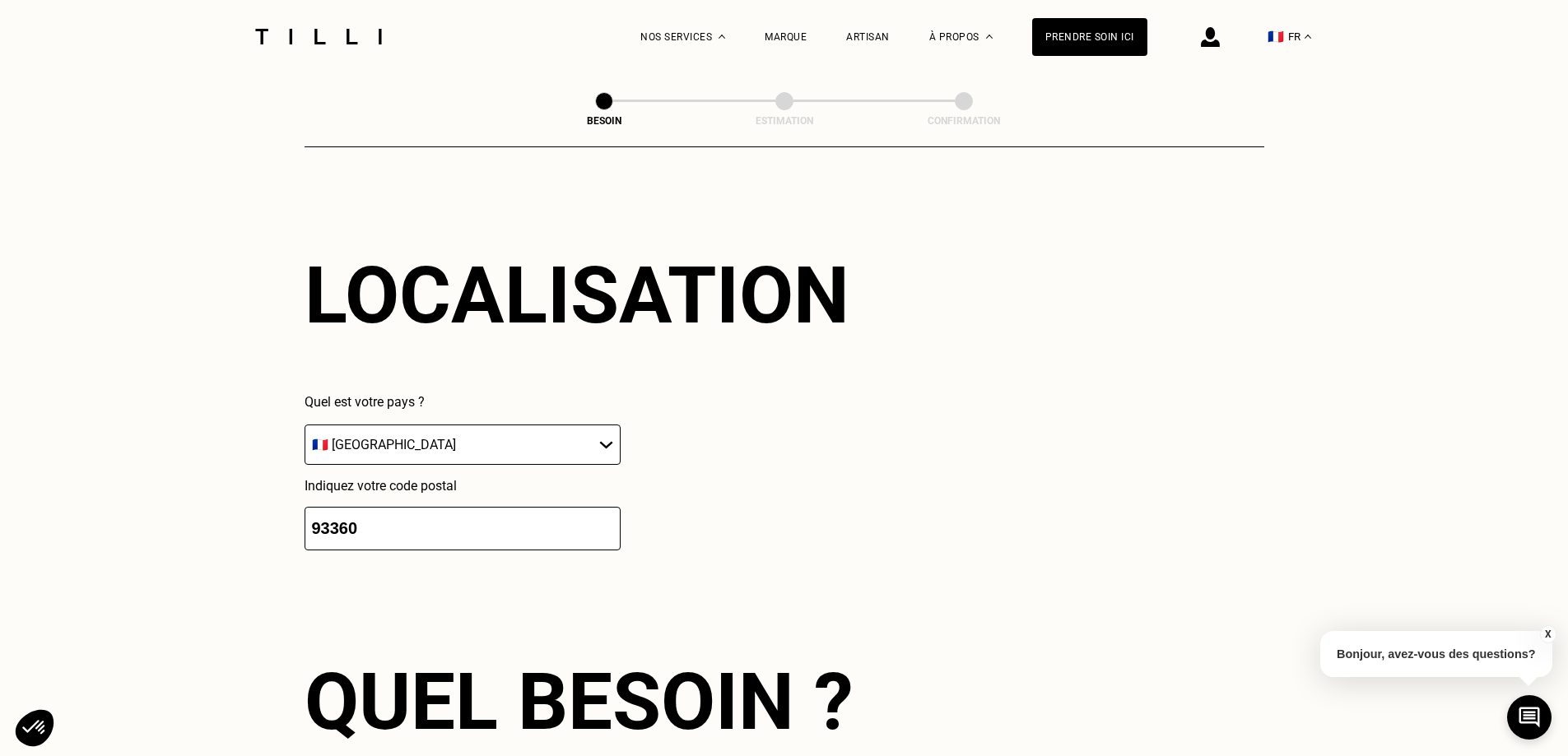
scroll to position [2680, 0]
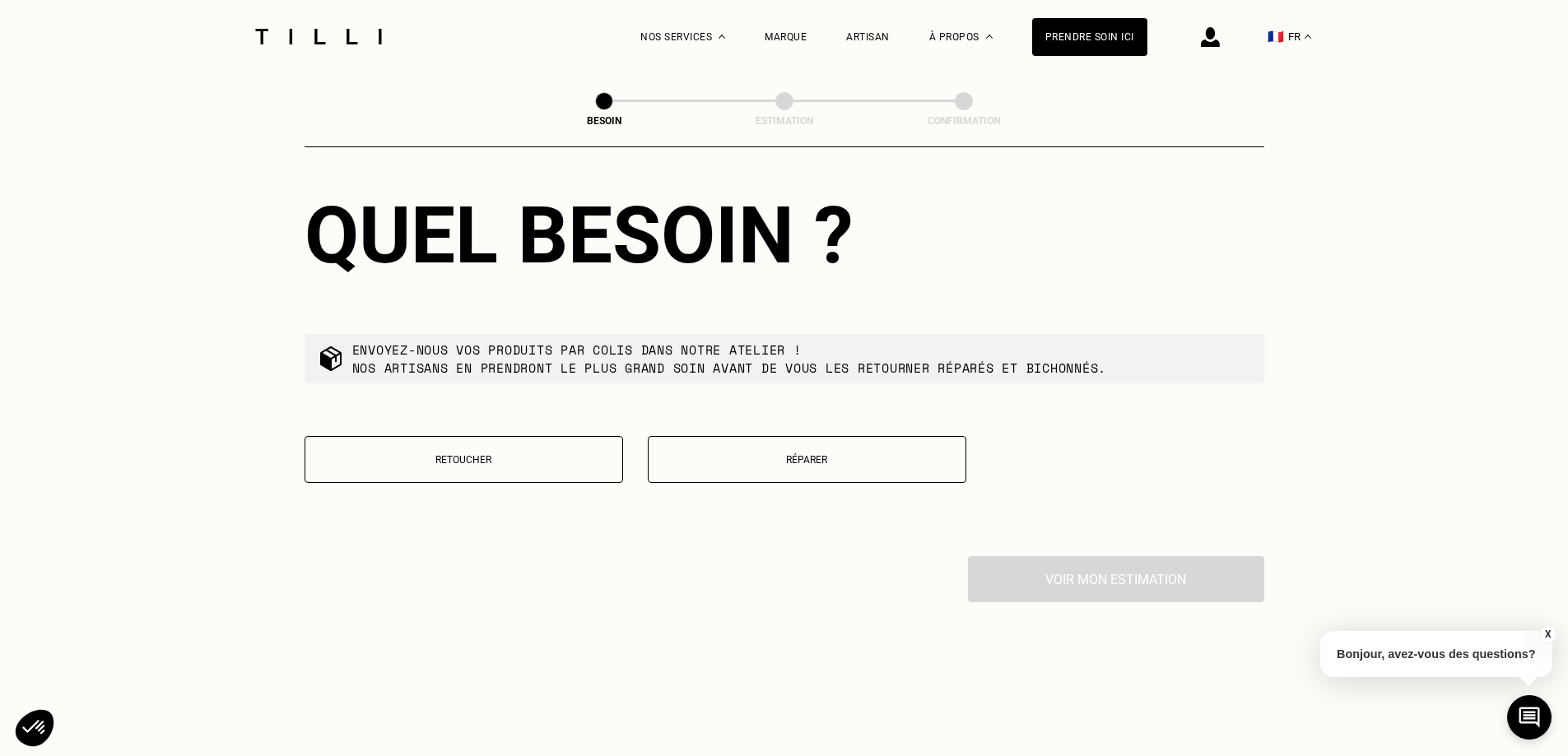
click at [566, 459] on button "Retoucher" at bounding box center [463, 459] width 318 height 47
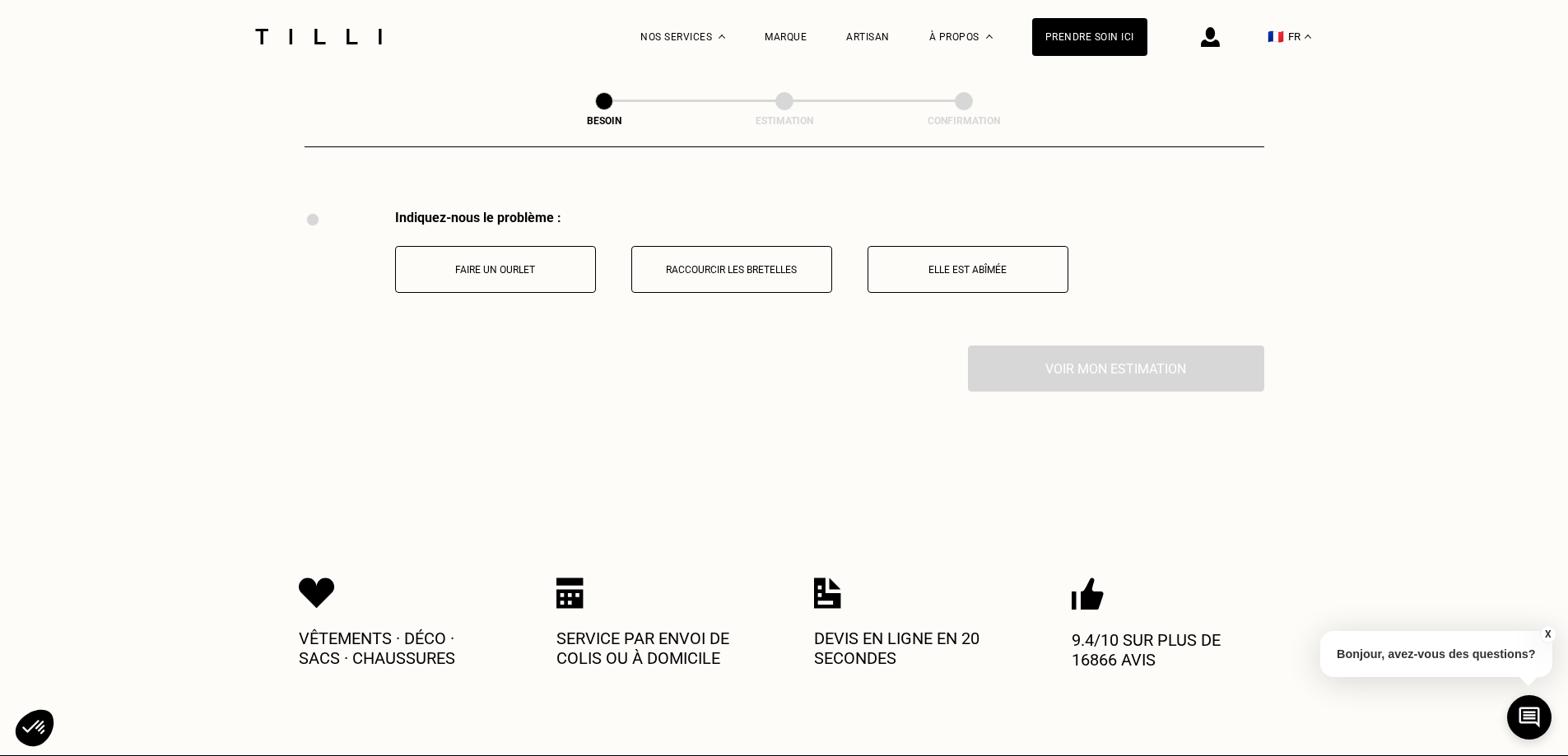
scroll to position [3044, 0]
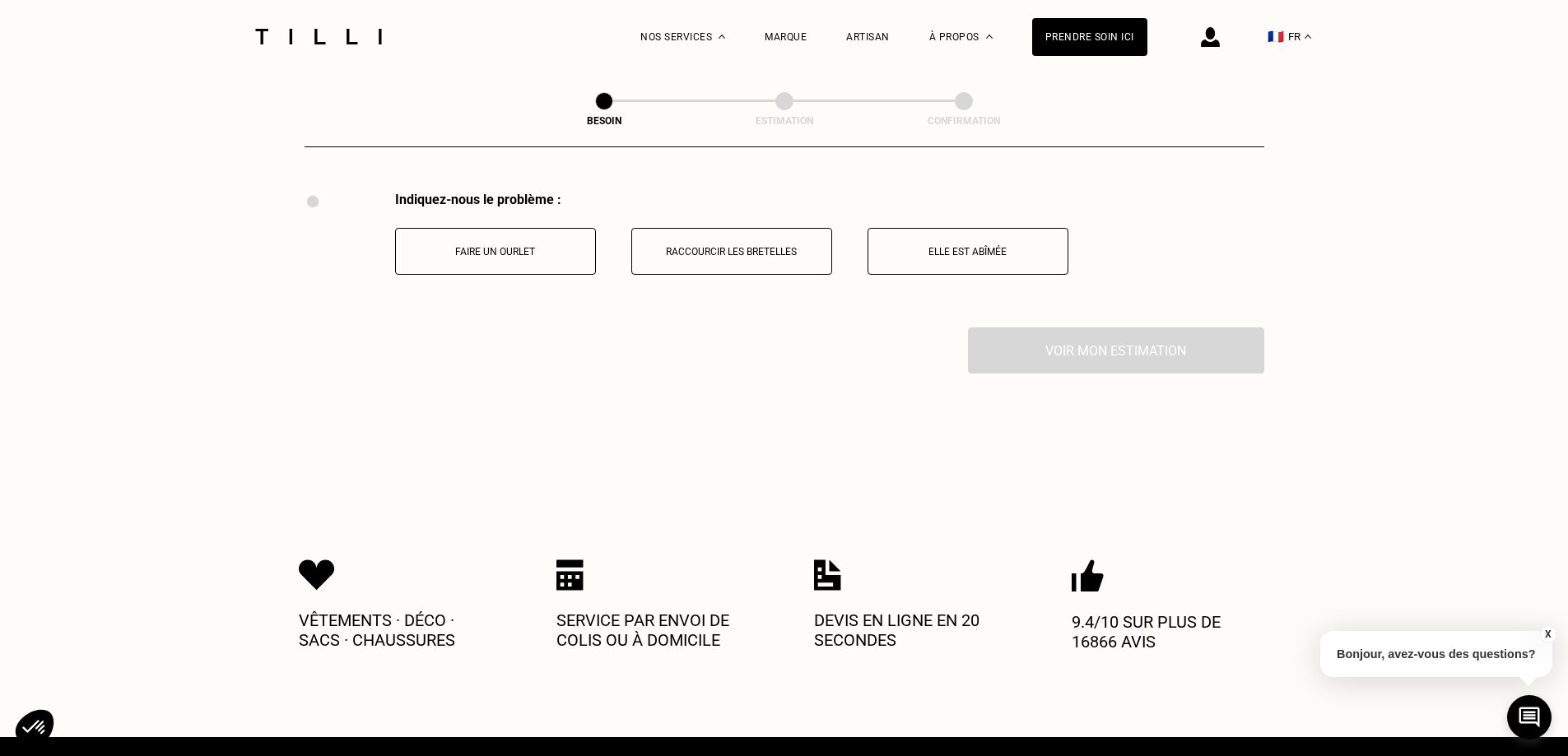
click at [705, 228] on button "Raccourcir les bretelles" at bounding box center [732, 251] width 200 height 47
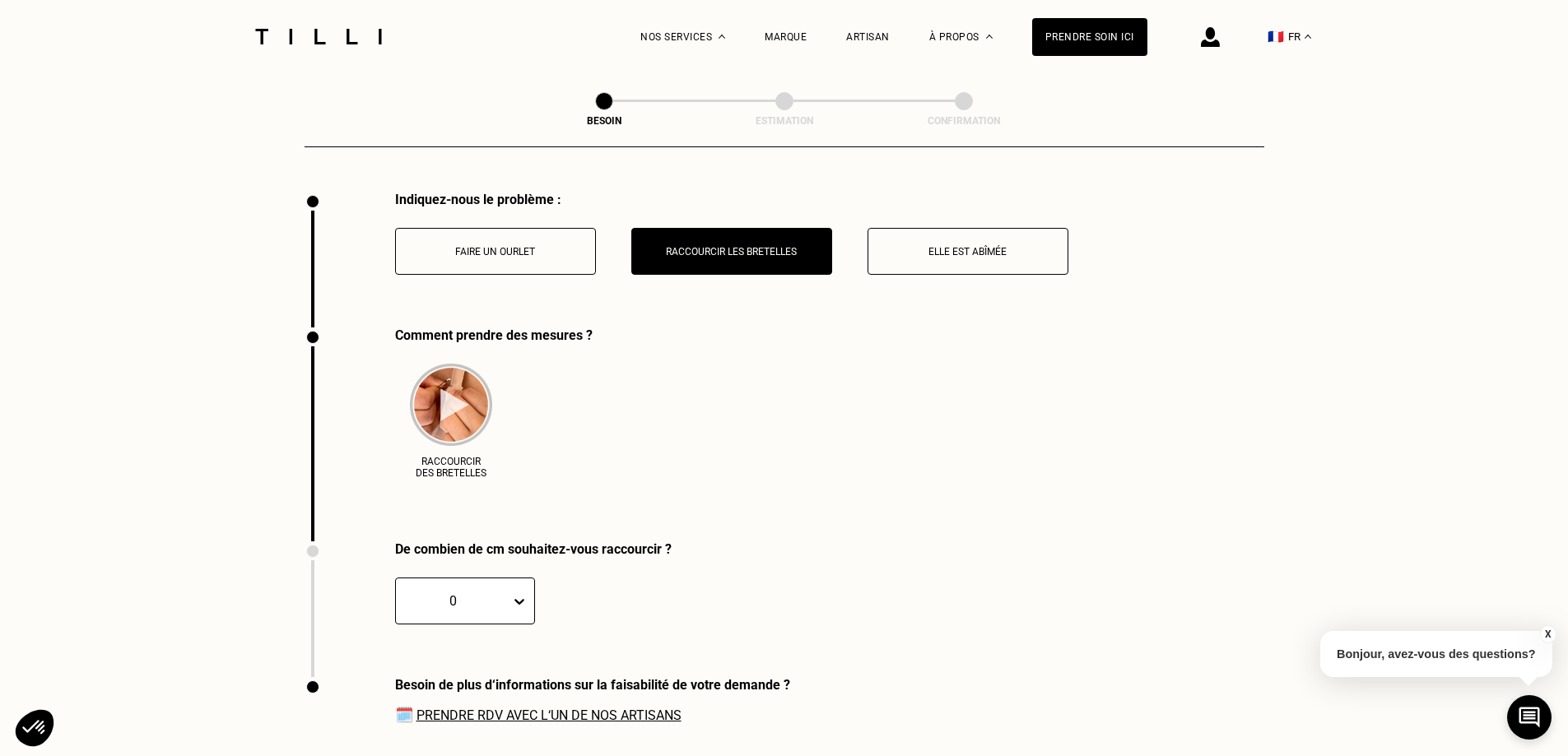
click at [700, 230] on button "Raccourcir les bretelles" at bounding box center [732, 251] width 200 height 47
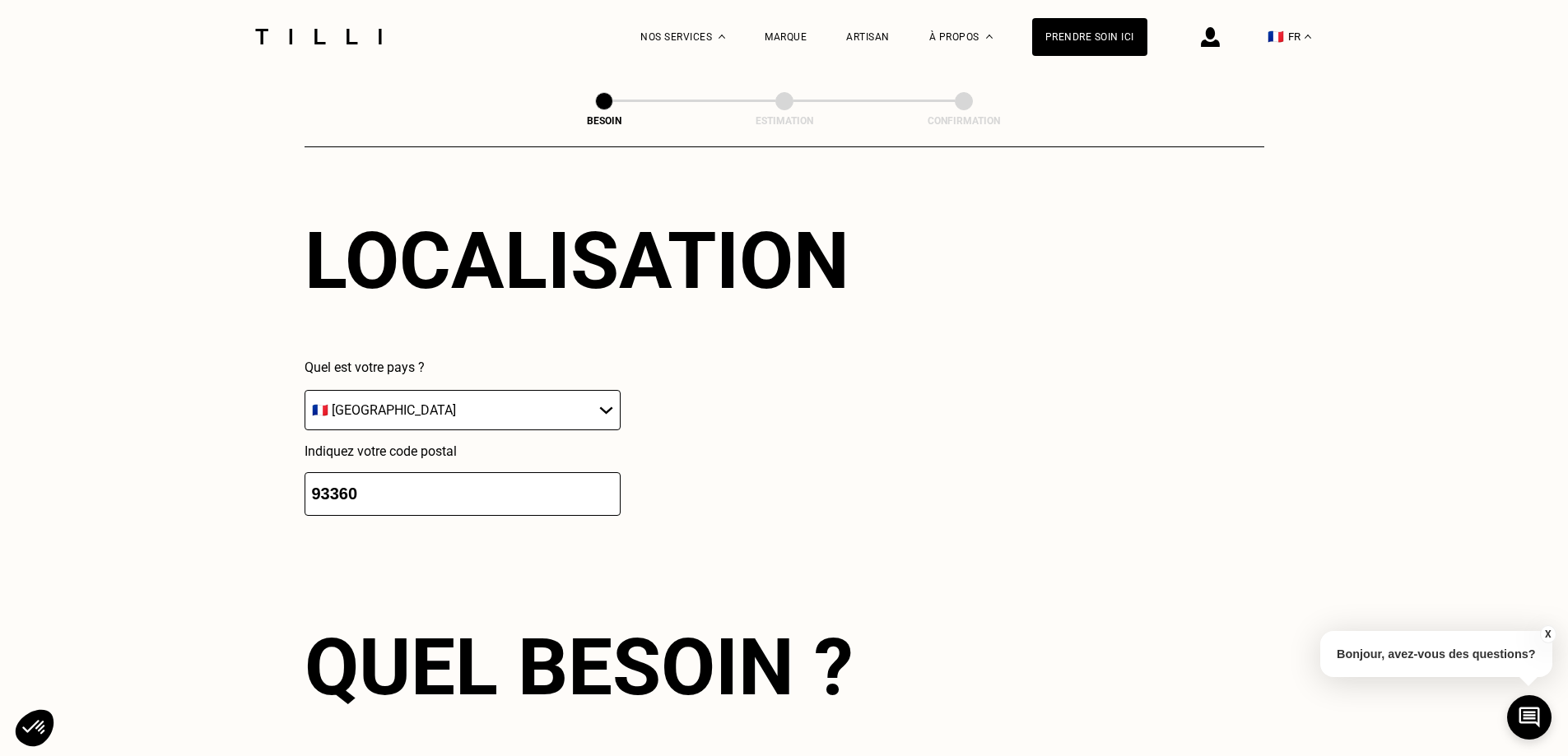
scroll to position [2713, 0]
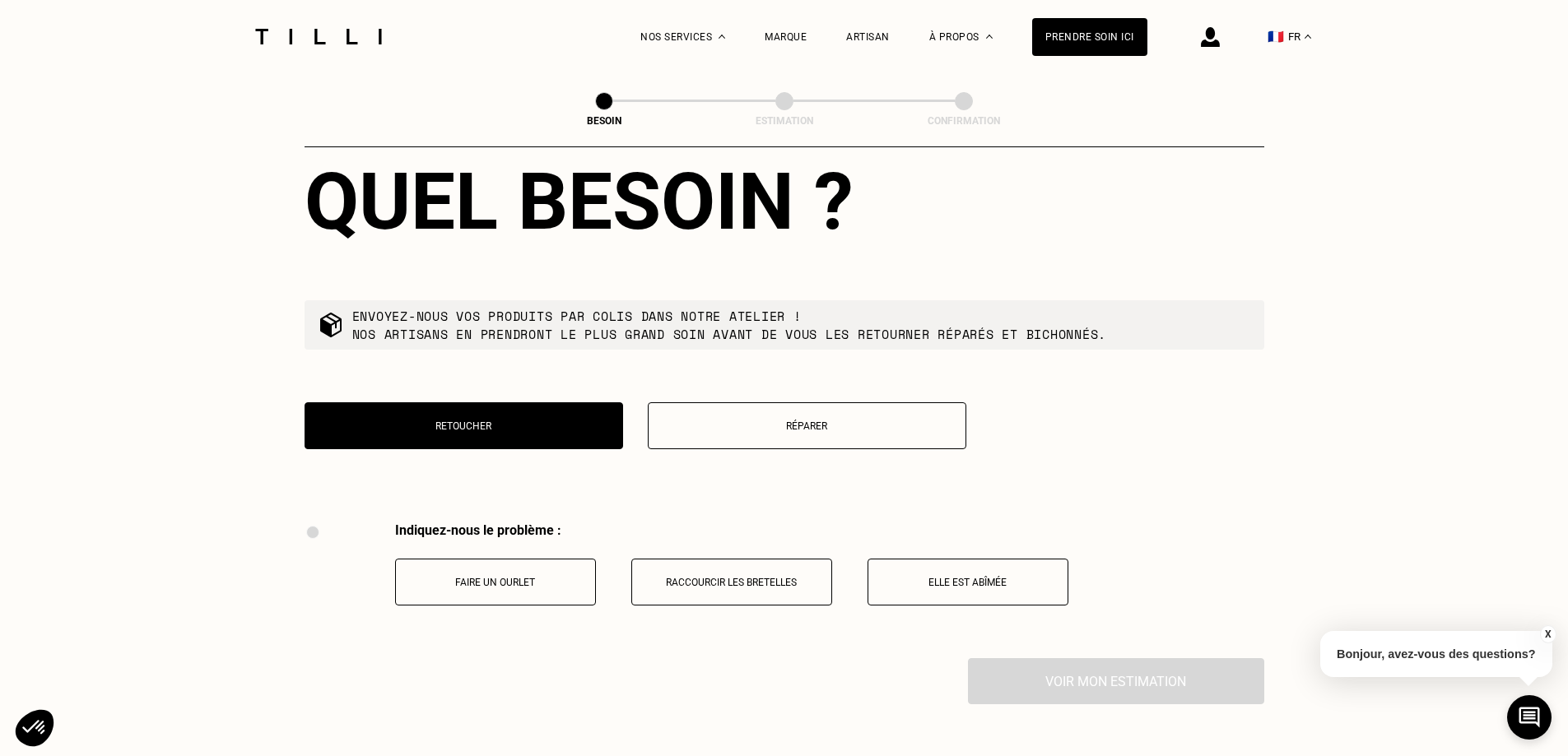
click at [539, 566] on button "Faire un ourlet" at bounding box center [495, 582] width 200 height 47
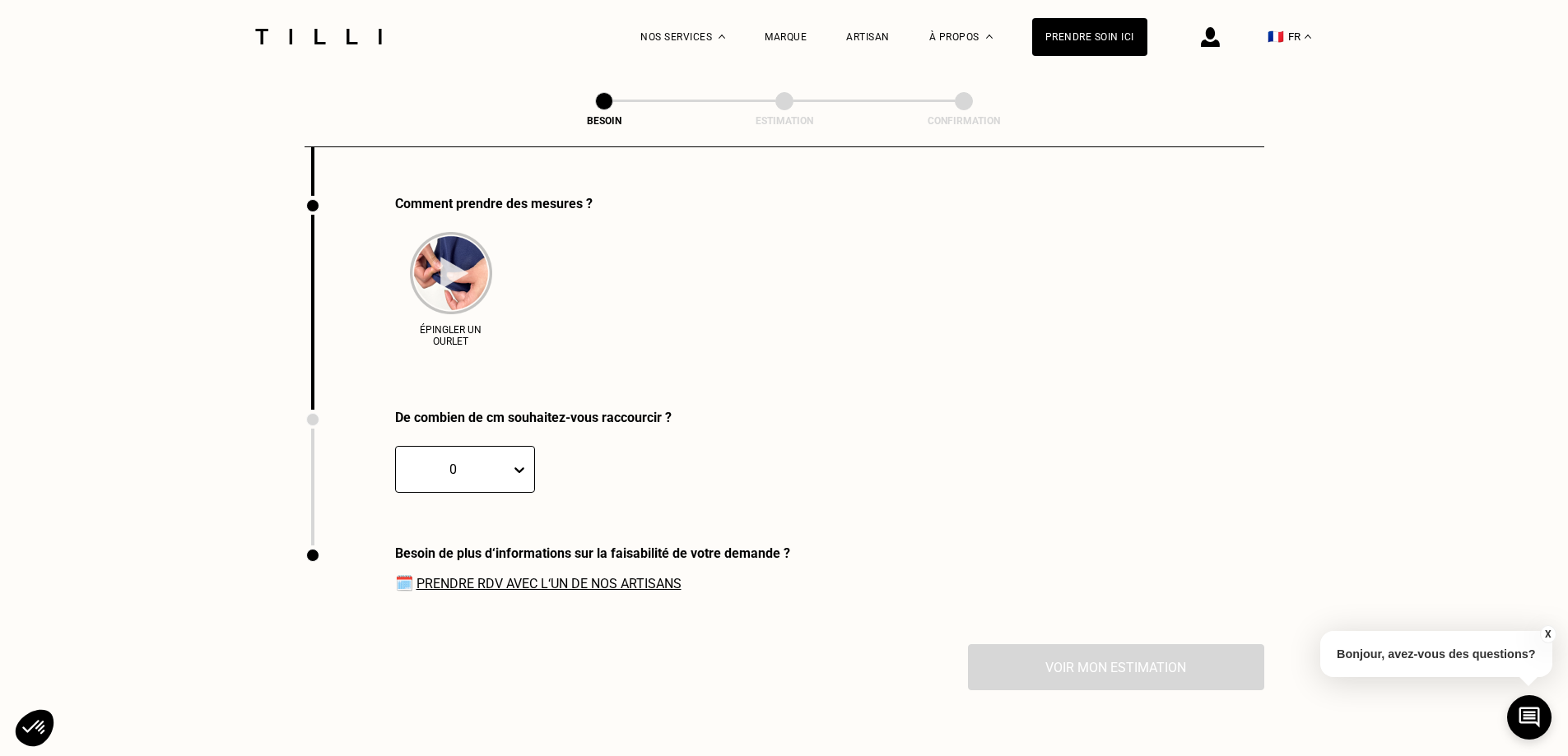
scroll to position [3180, 0]
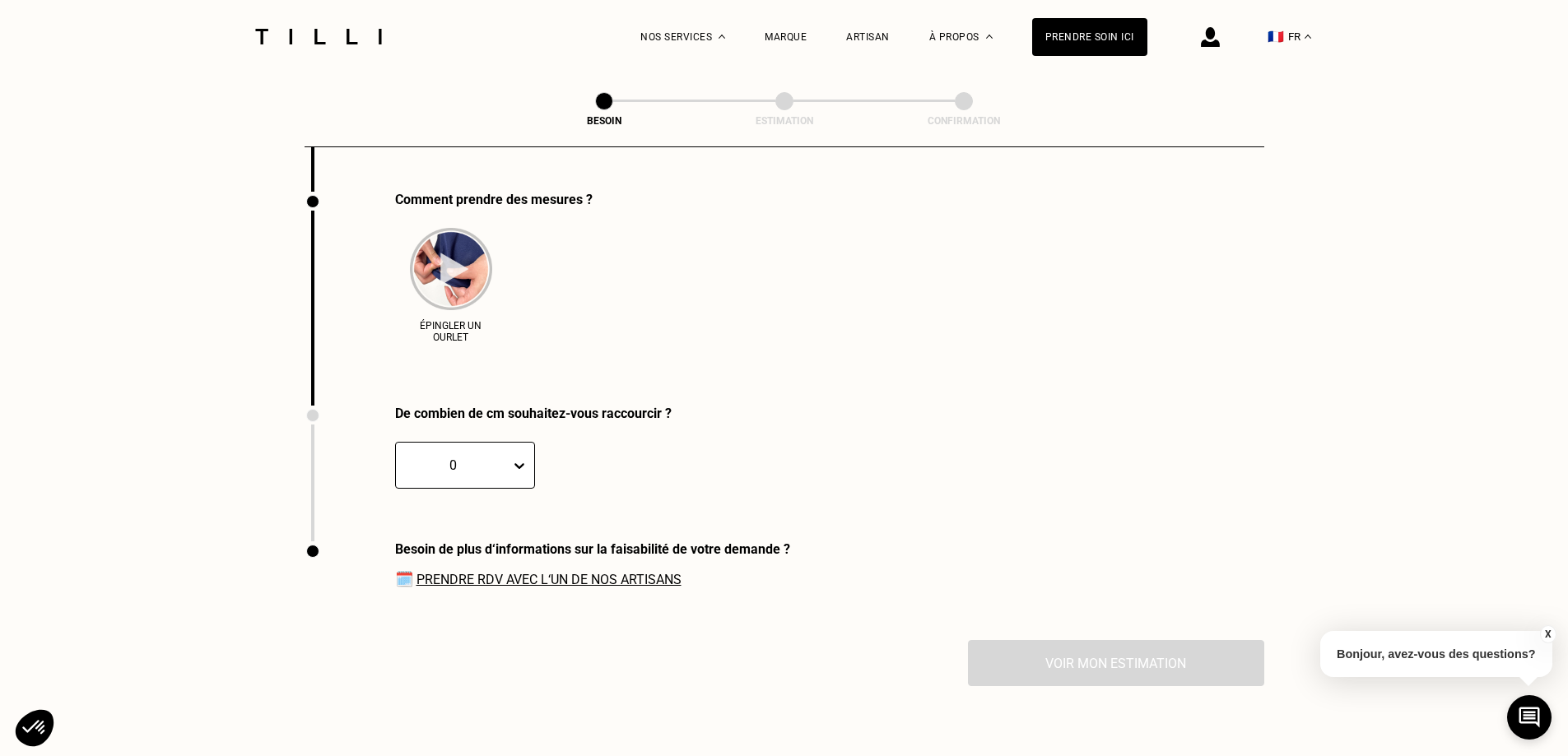
click at [485, 460] on div at bounding box center [454, 466] width 98 height 19
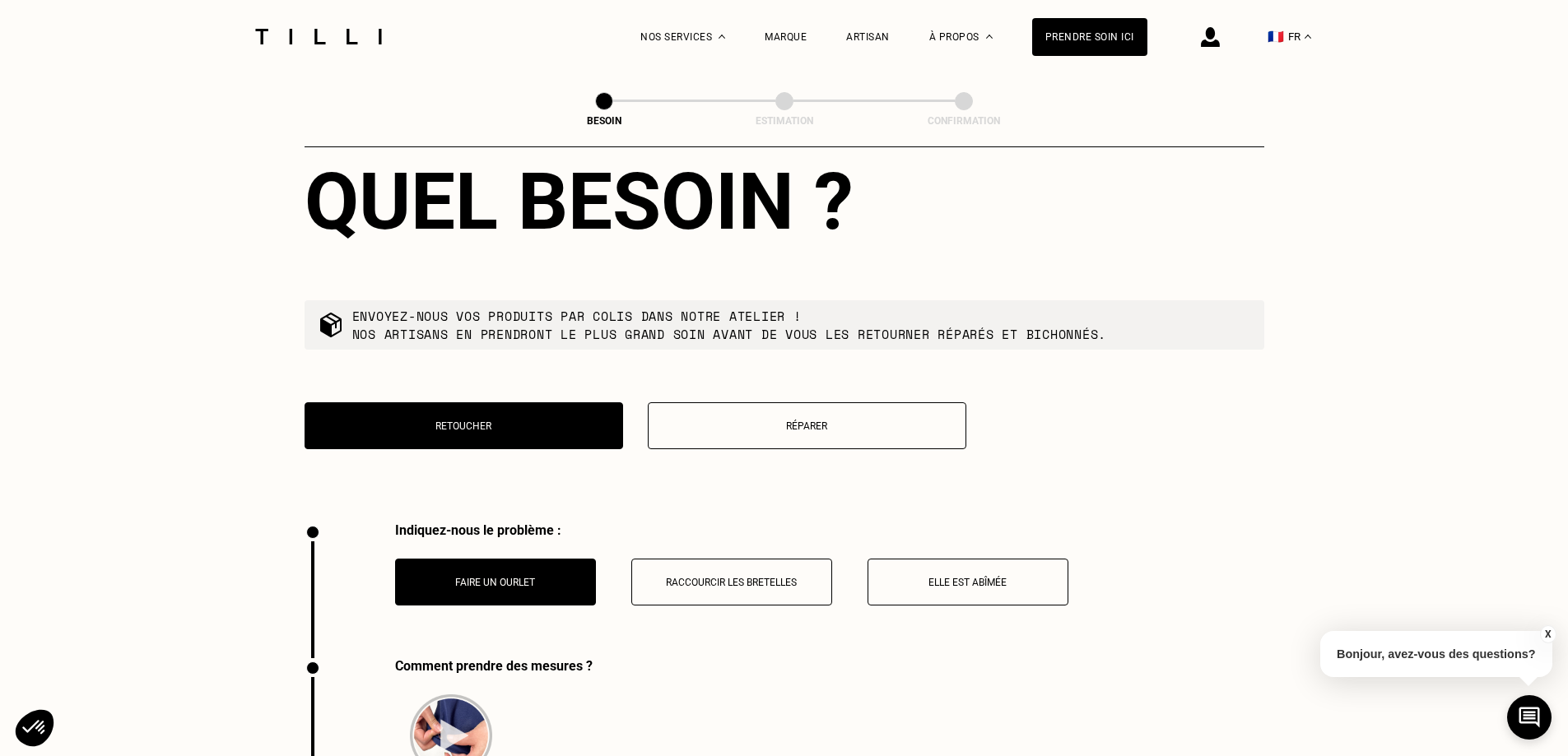
click at [944, 577] on p "Elle est abîmée" at bounding box center [968, 583] width 183 height 11
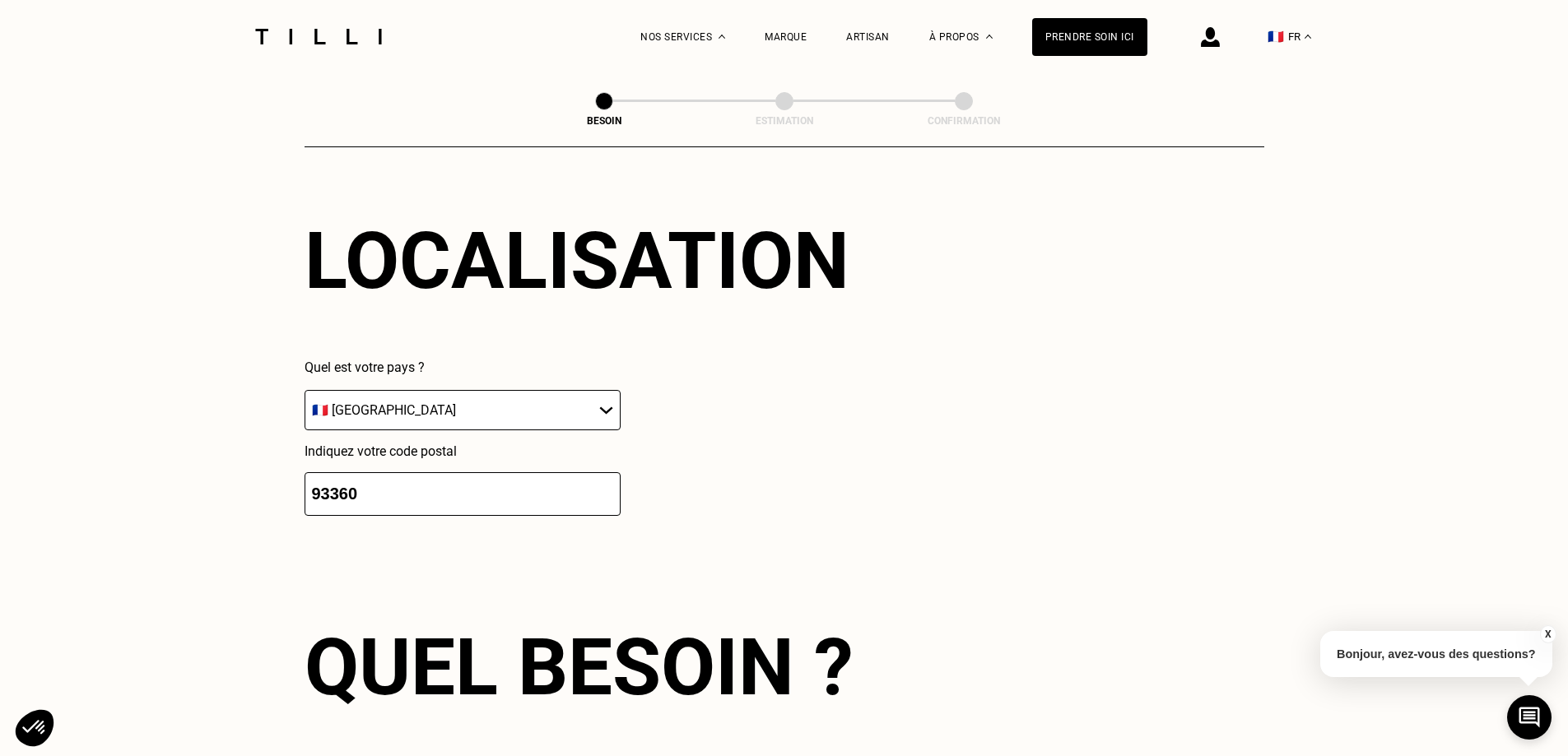
scroll to position [1781, 0]
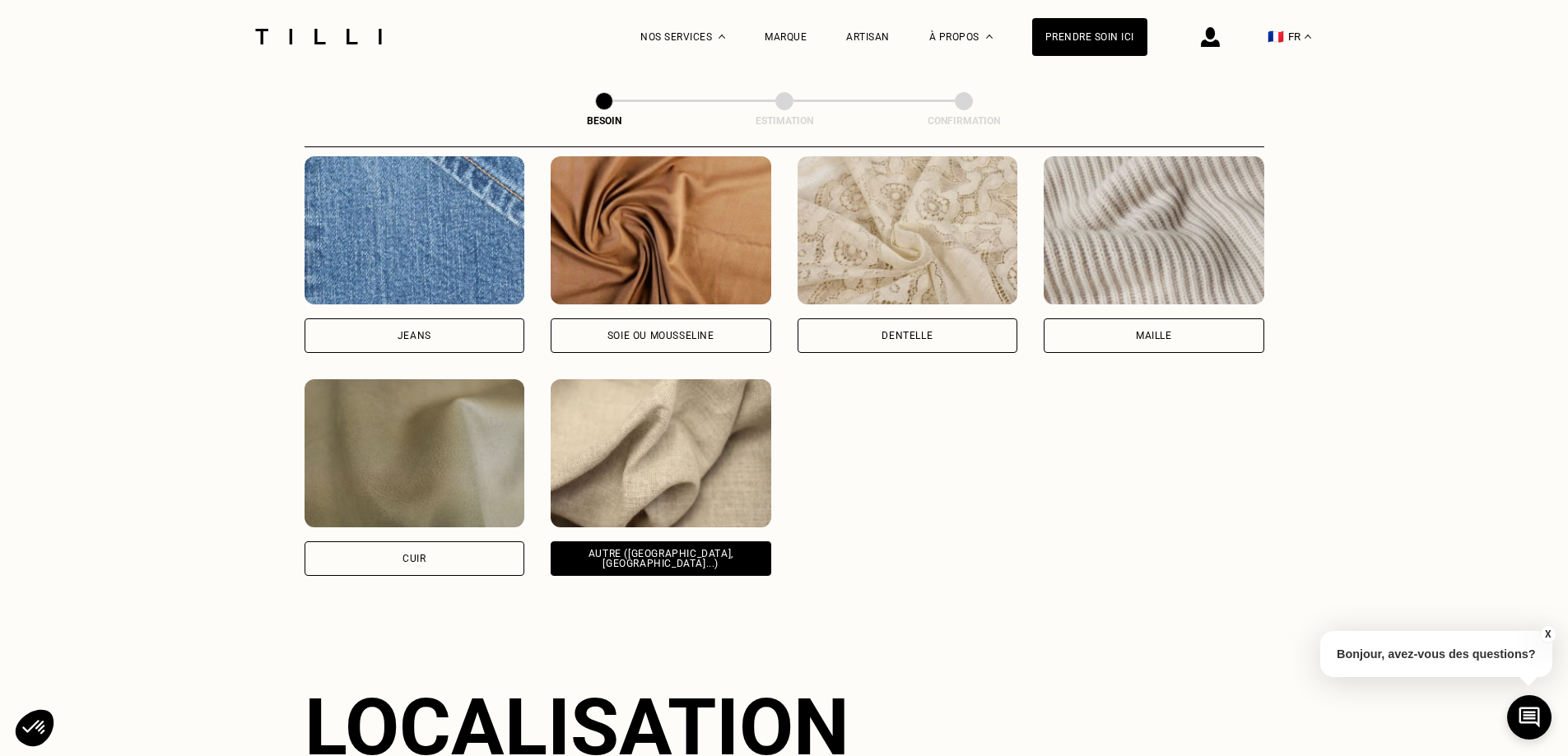
scroll to position [1888, 0]
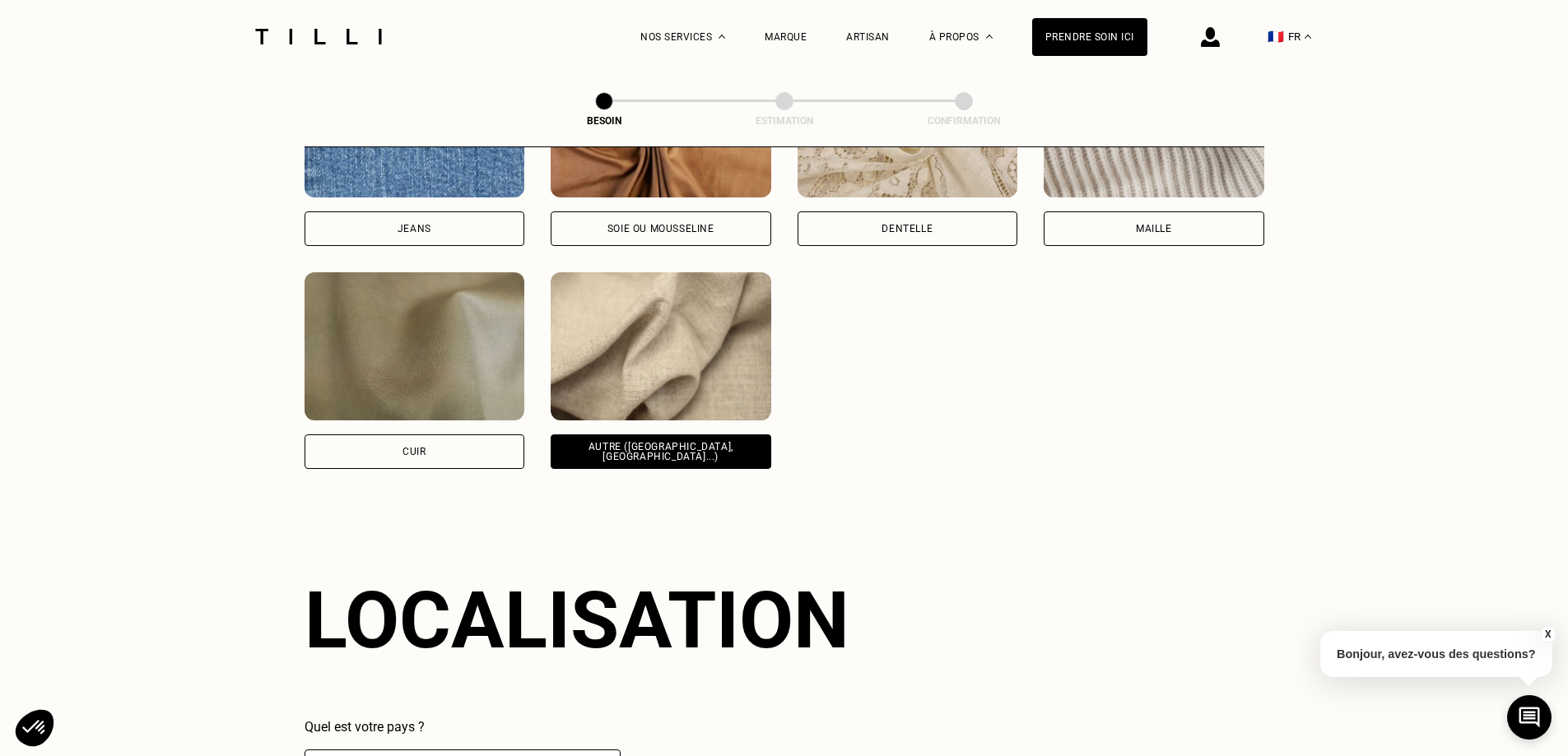
select select "FR"
